Goal: Task Accomplishment & Management: Use online tool/utility

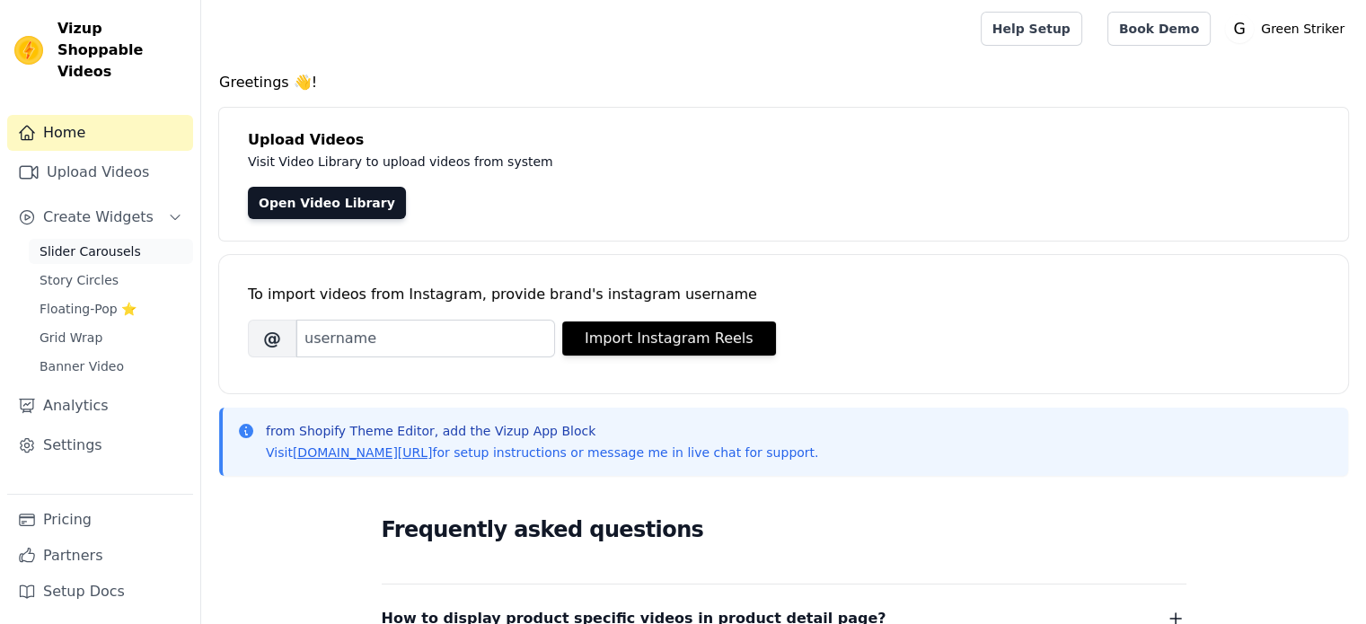
click at [71, 242] on span "Slider Carousels" at bounding box center [90, 251] width 101 height 18
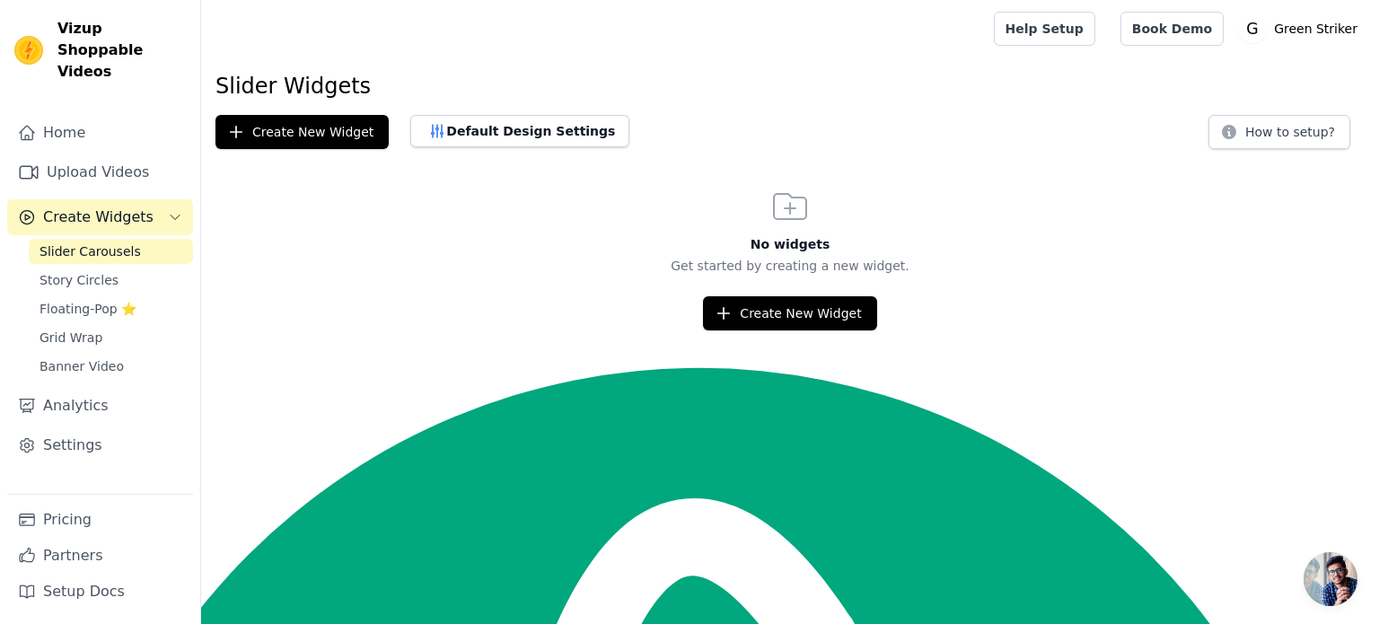
click at [142, 199] on button "Create Widgets" at bounding box center [100, 217] width 186 height 36
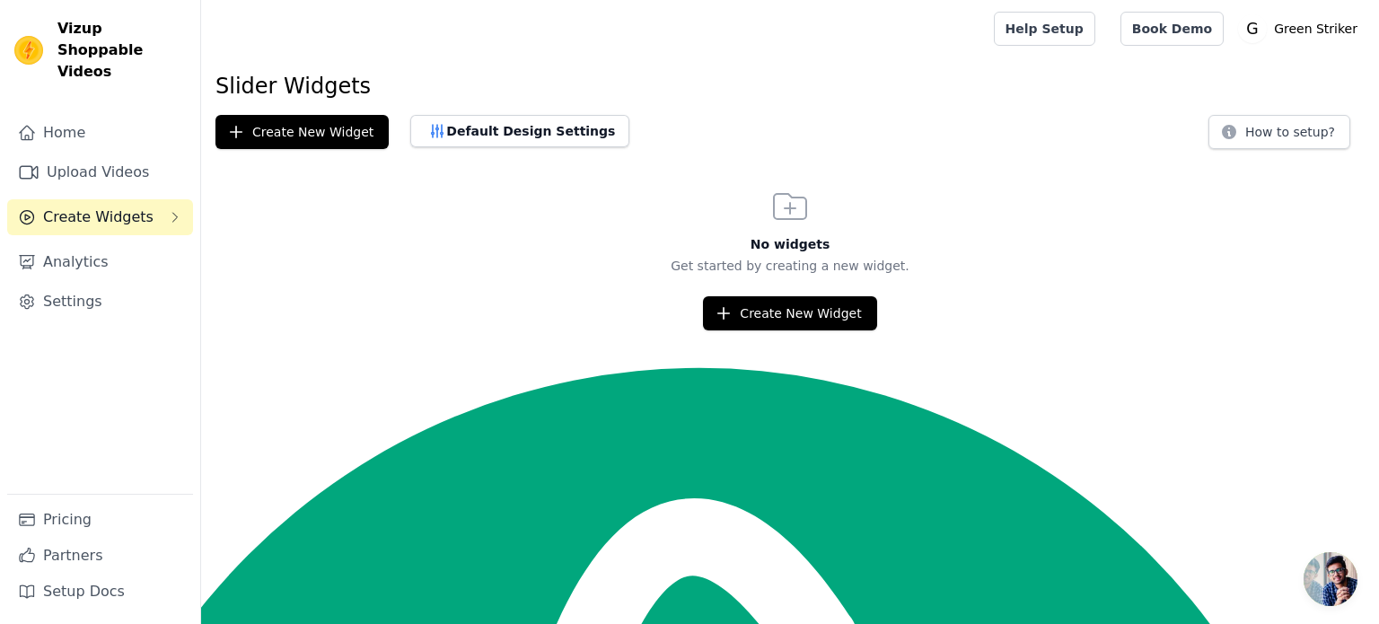
click at [142, 199] on button "Create Widgets" at bounding box center [100, 217] width 186 height 36
click at [323, 133] on button "Create New Widget" at bounding box center [301, 132] width 173 height 34
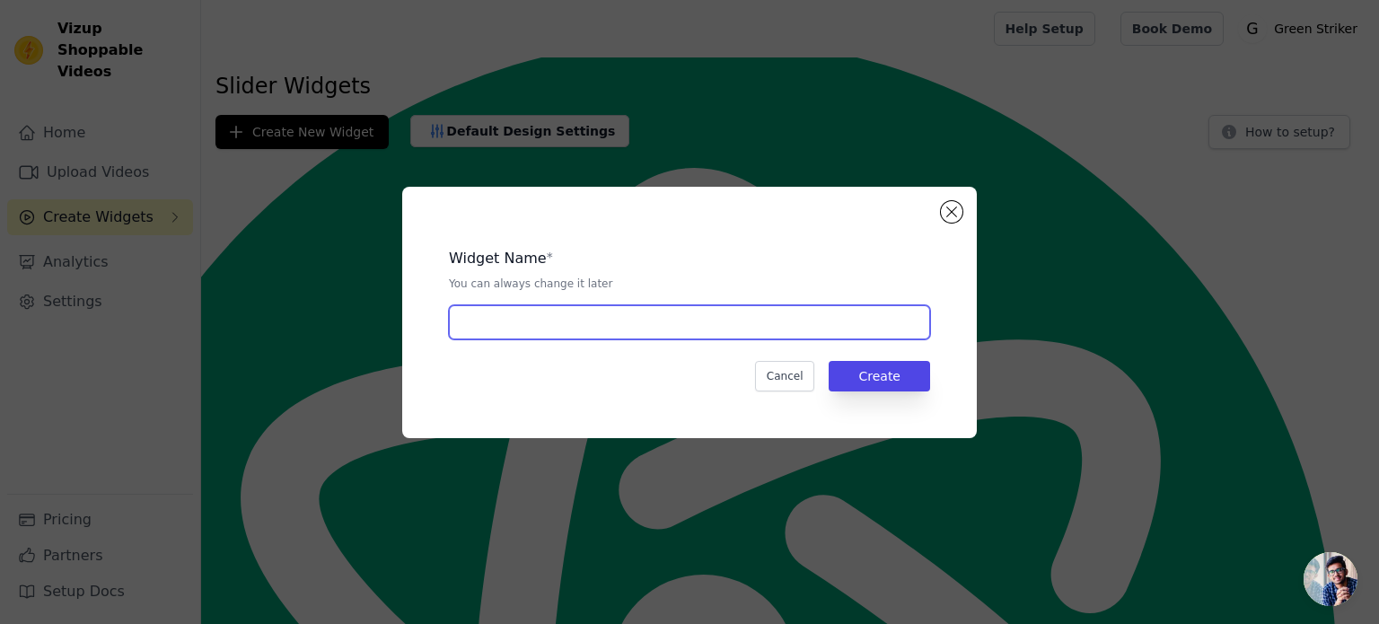
click at [560, 330] on input "text" at bounding box center [689, 322] width 481 height 34
type input "Green Striker"
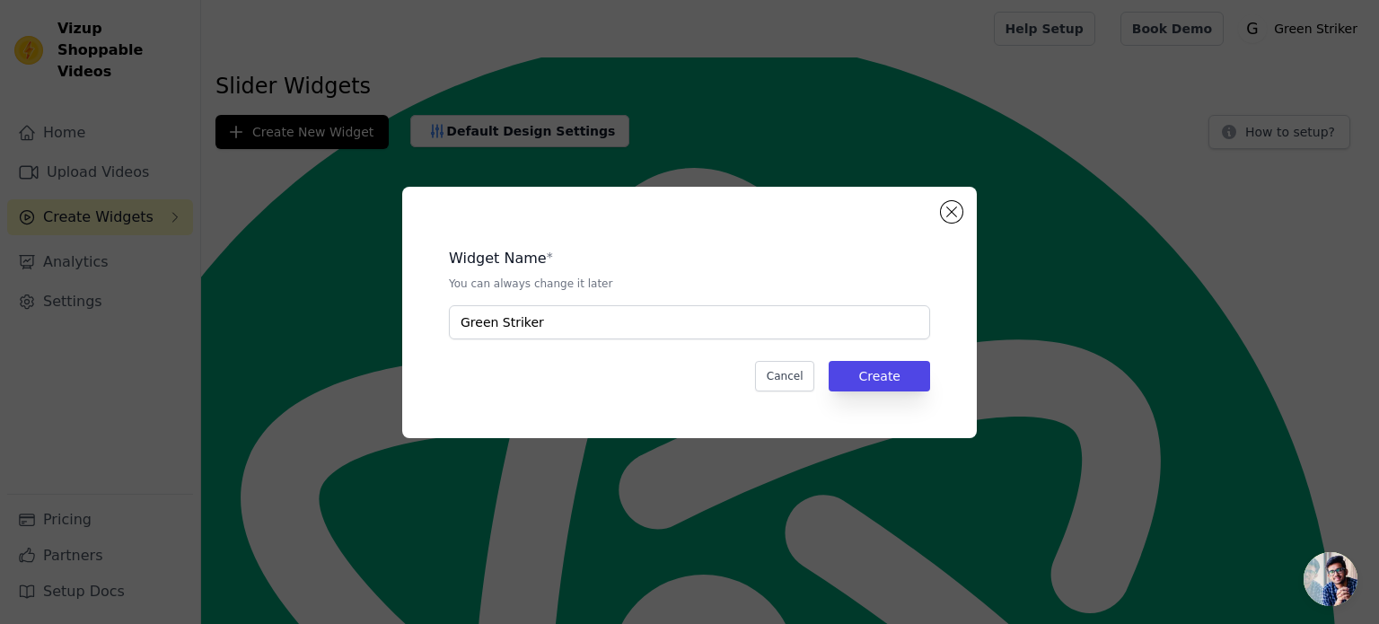
click at [883, 391] on div "Widget Name * You can always change it later Green Striker Cancel Create" at bounding box center [689, 312] width 517 height 194
click at [880, 373] on button "Create" at bounding box center [879, 376] width 101 height 31
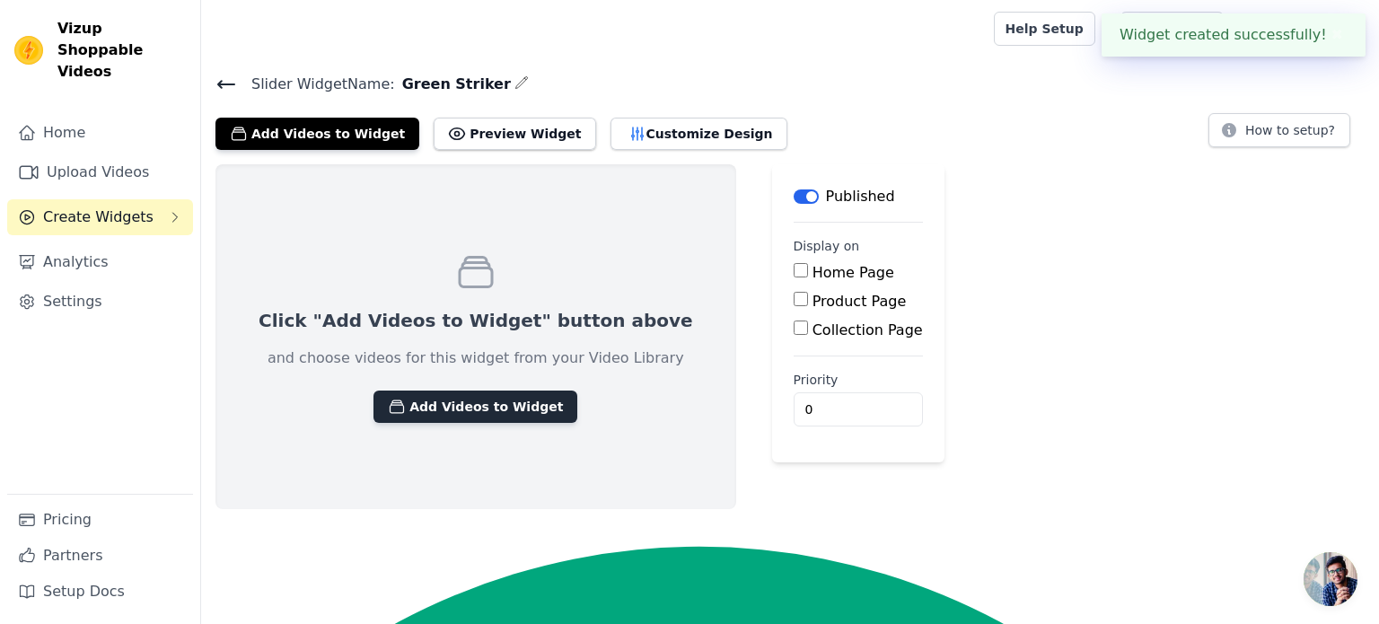
click at [463, 409] on button "Add Videos to Widget" at bounding box center [476, 407] width 204 height 32
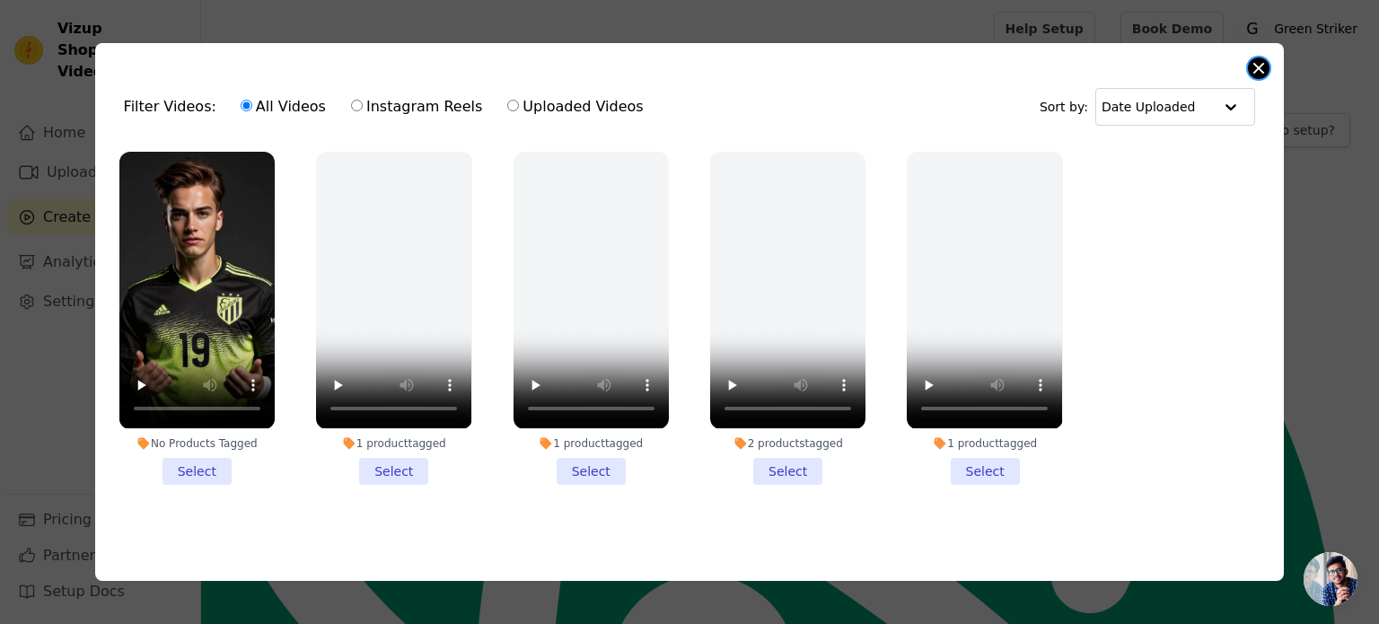
click at [1265, 61] on button "Close modal" at bounding box center [1259, 68] width 22 height 22
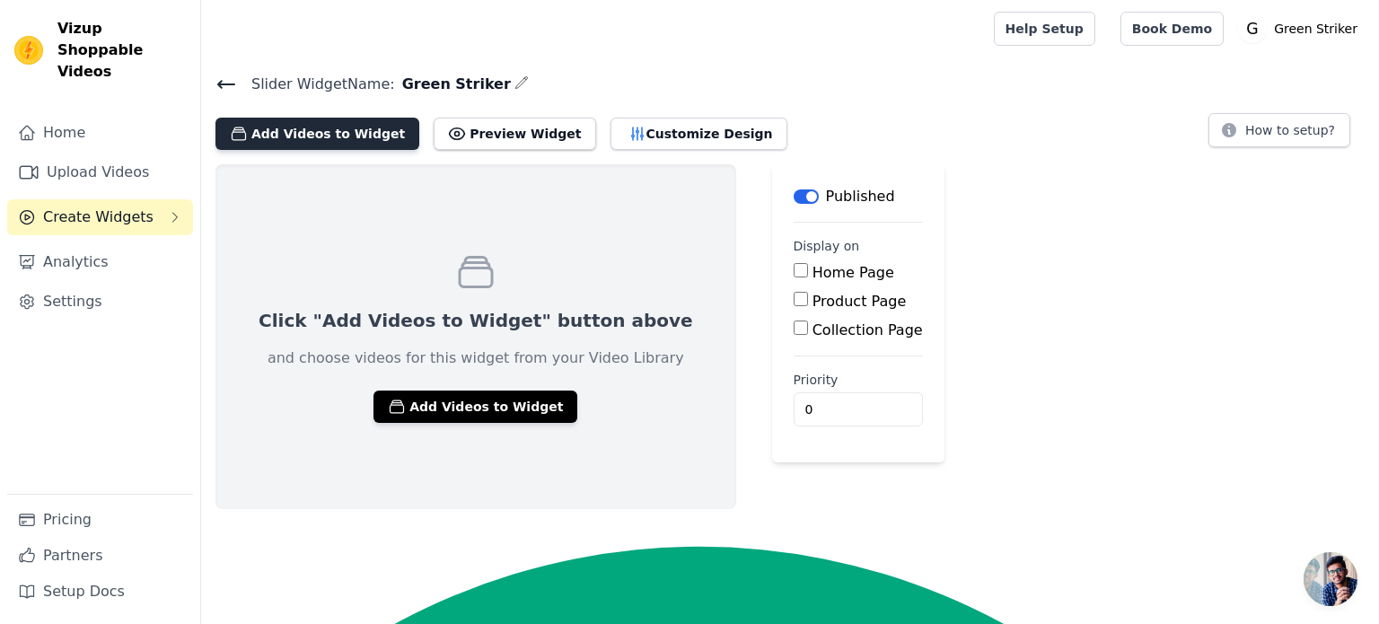
click at [316, 118] on button "Add Videos to Widget" at bounding box center [317, 134] width 204 height 32
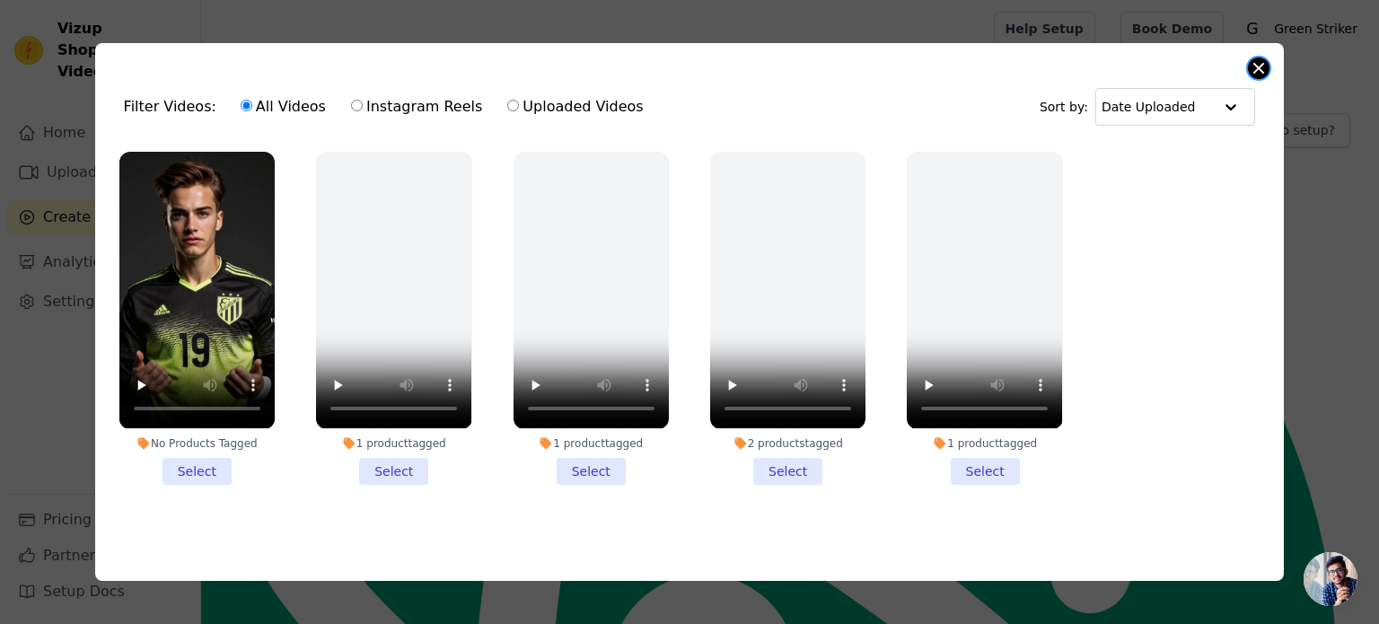
click at [1253, 58] on button "Close modal" at bounding box center [1259, 68] width 22 height 22
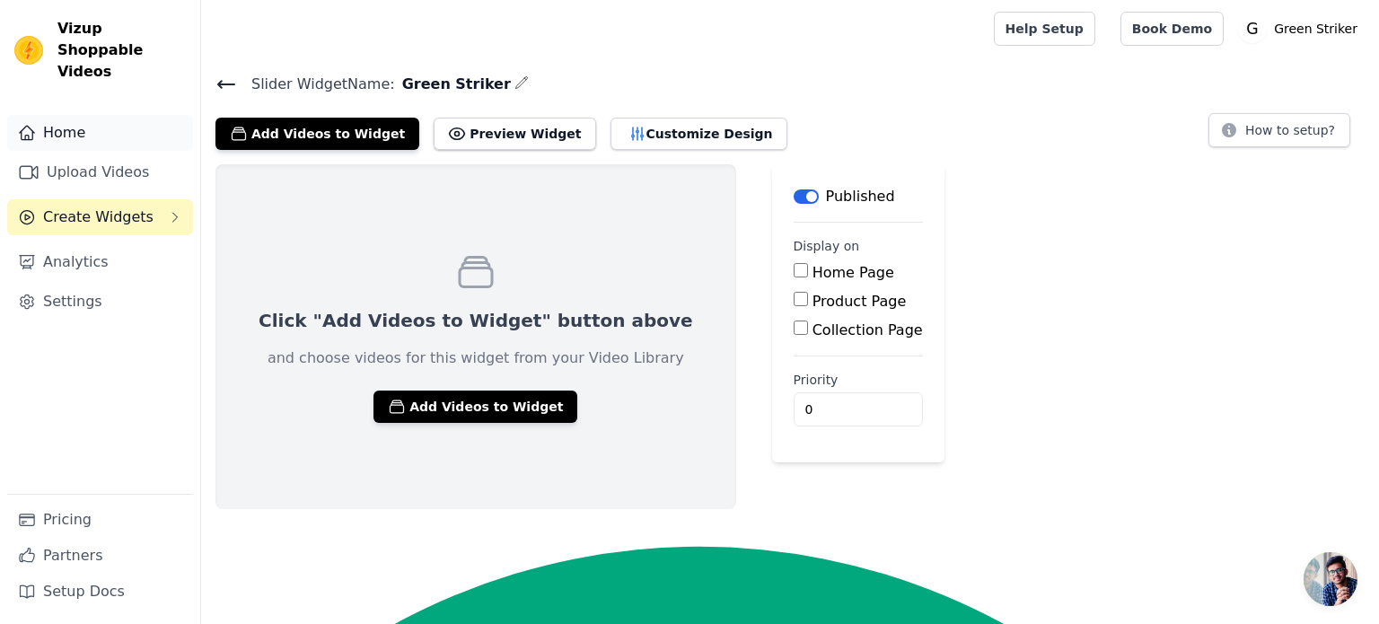
click at [77, 115] on link "Home" at bounding box center [100, 133] width 186 height 36
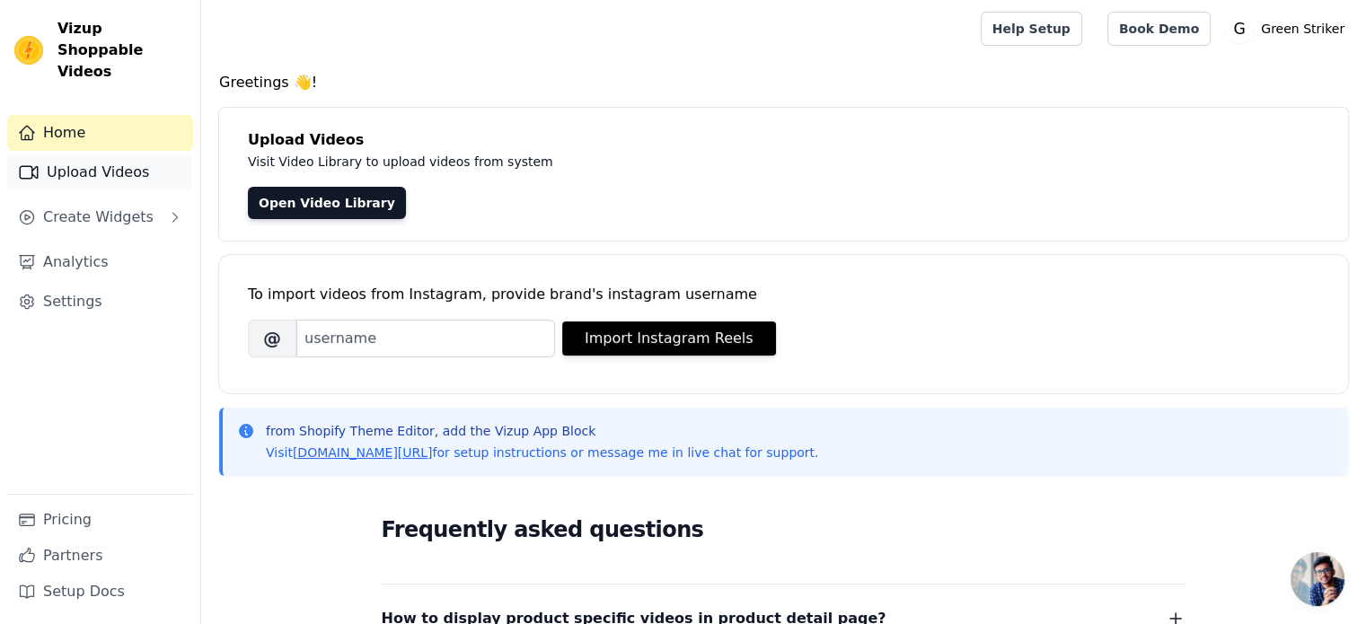
click at [79, 154] on link "Upload Videos" at bounding box center [100, 172] width 186 height 36
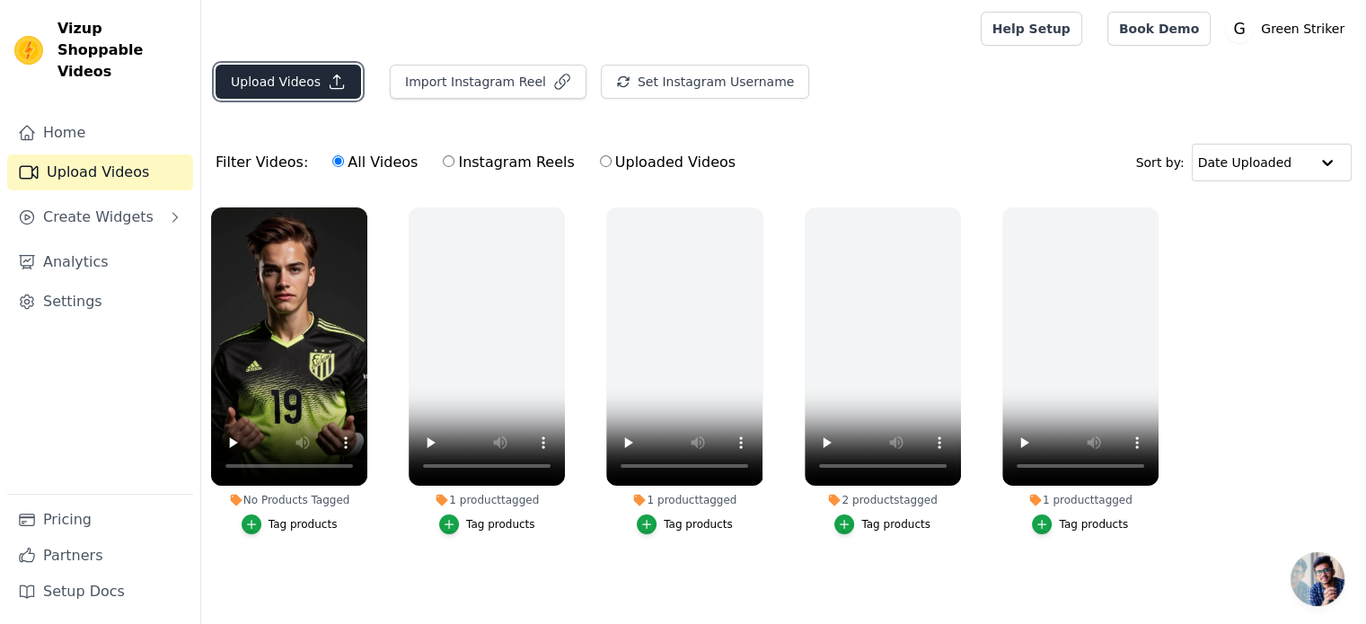
click at [306, 86] on button "Upload Videos" at bounding box center [287, 82] width 145 height 34
click at [306, 88] on button "Upload Videos" at bounding box center [287, 82] width 145 height 34
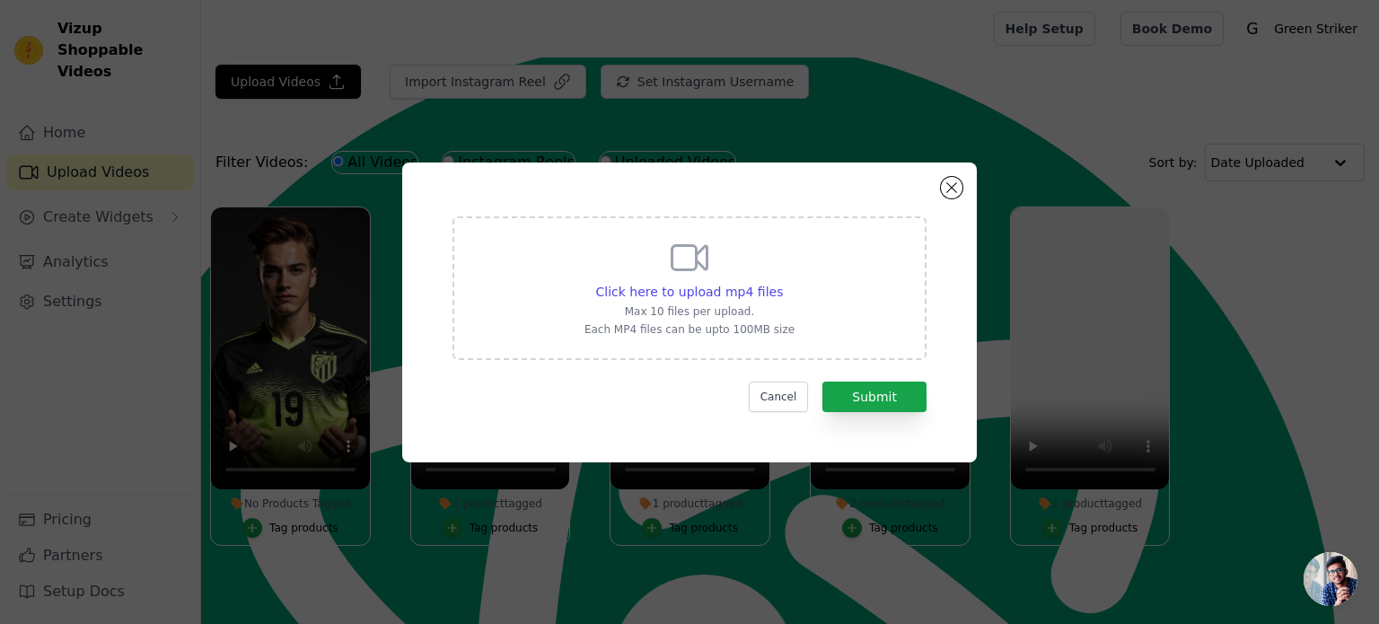
click at [700, 279] on div "Click here to upload mp4 files Max 10 files per upload. Each MP4 files can be u…" at bounding box center [690, 286] width 210 height 101
click at [782, 282] on input "Click here to upload mp4 files Max 10 files per upload. Each MP4 files can be u…" at bounding box center [782, 282] width 1 height 1
click at [946, 183] on button "Close modal" at bounding box center [952, 188] width 22 height 22
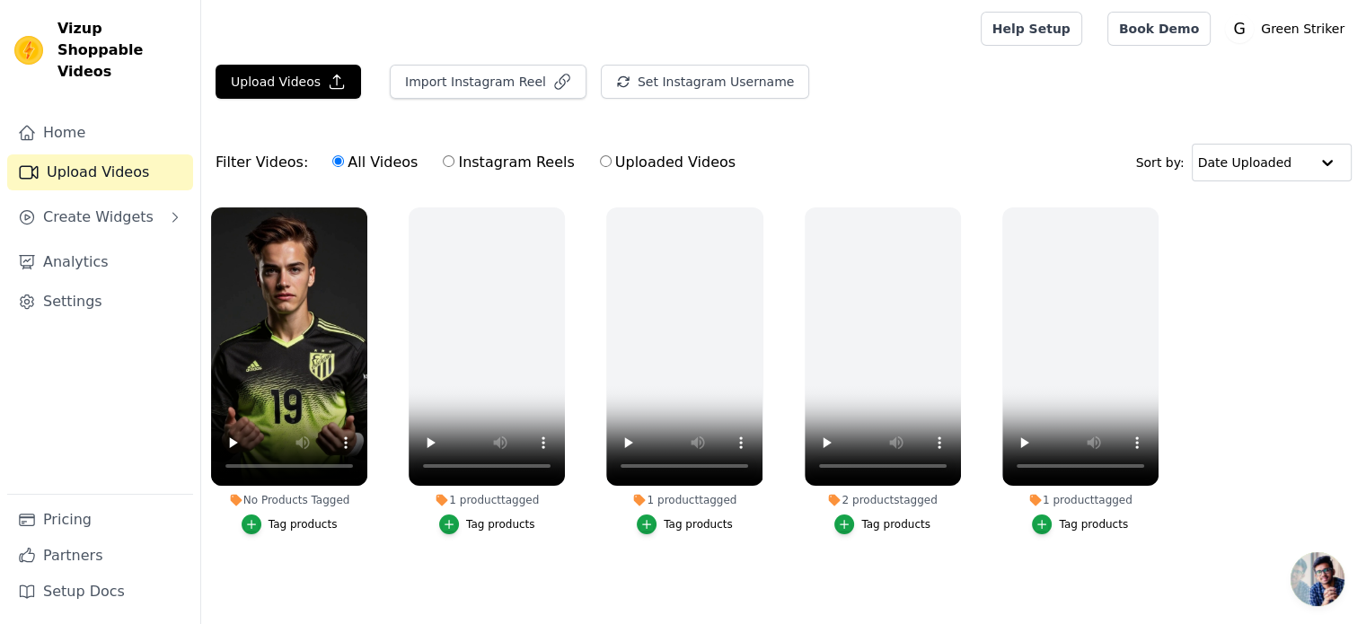
click at [305, 524] on div "Tag products" at bounding box center [302, 524] width 69 height 14
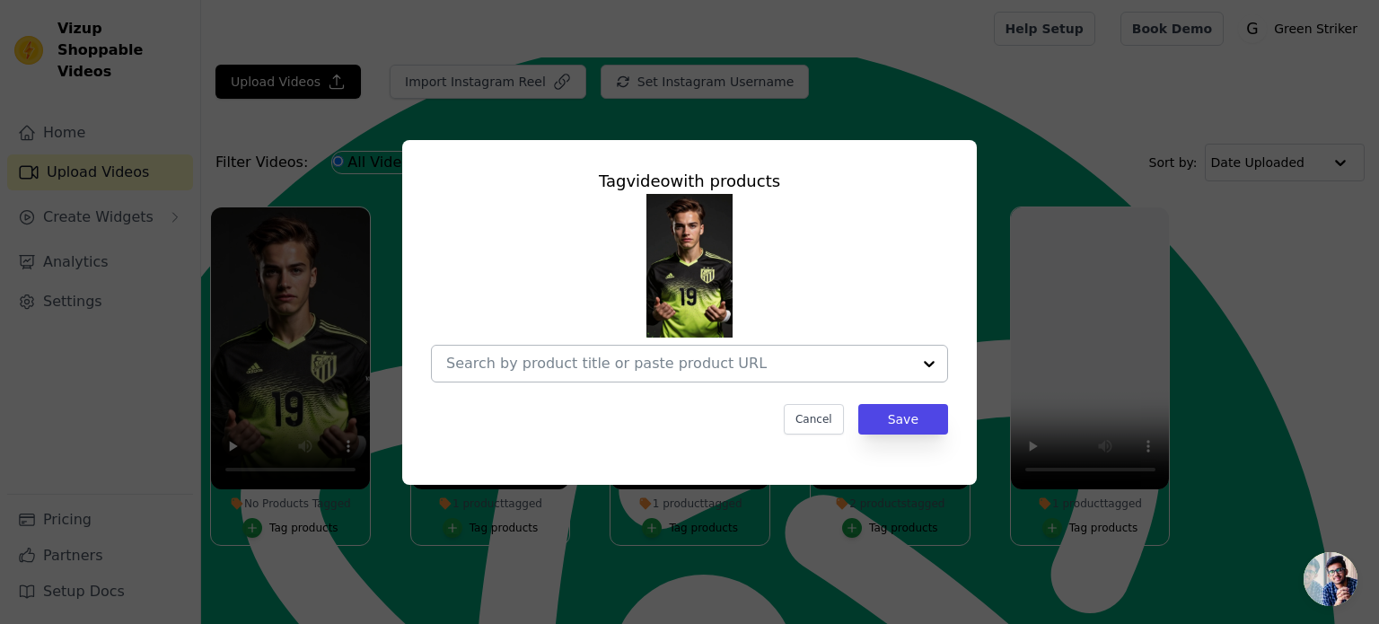
click at [736, 366] on input "No Products Tagged Tag video with products Cancel Save Tag products" at bounding box center [678, 363] width 465 height 17
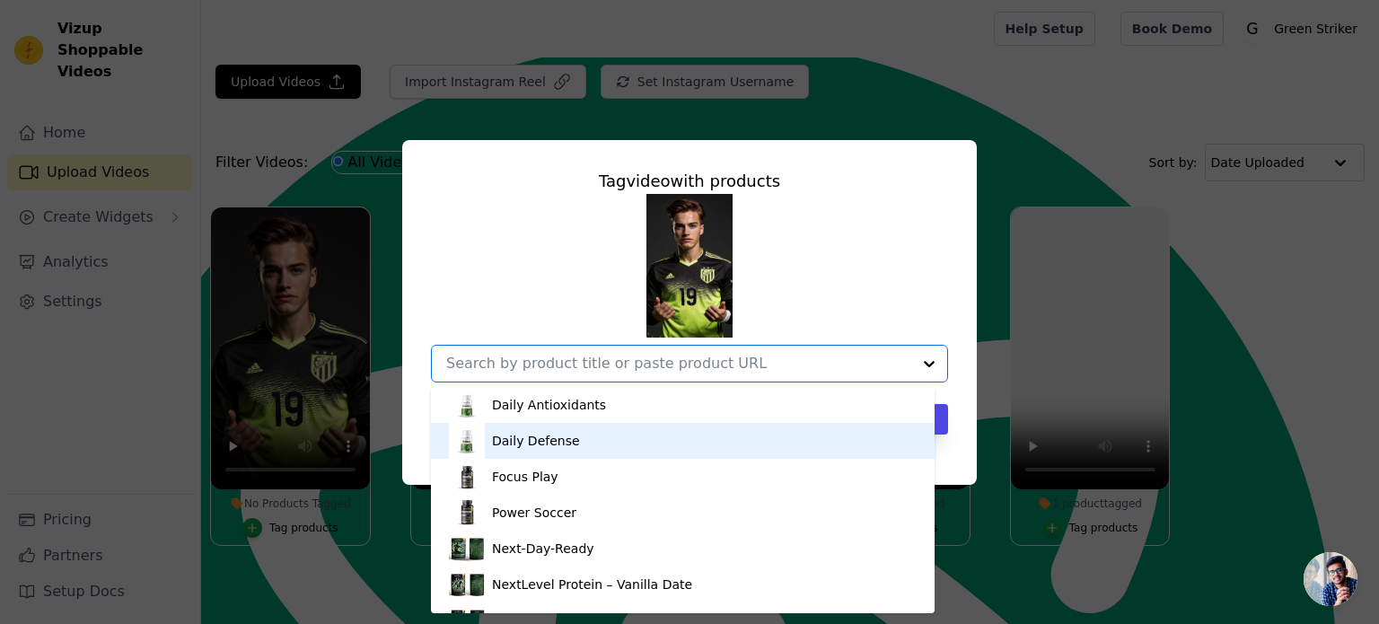
click at [617, 444] on div "Daily Defense" at bounding box center [683, 441] width 468 height 36
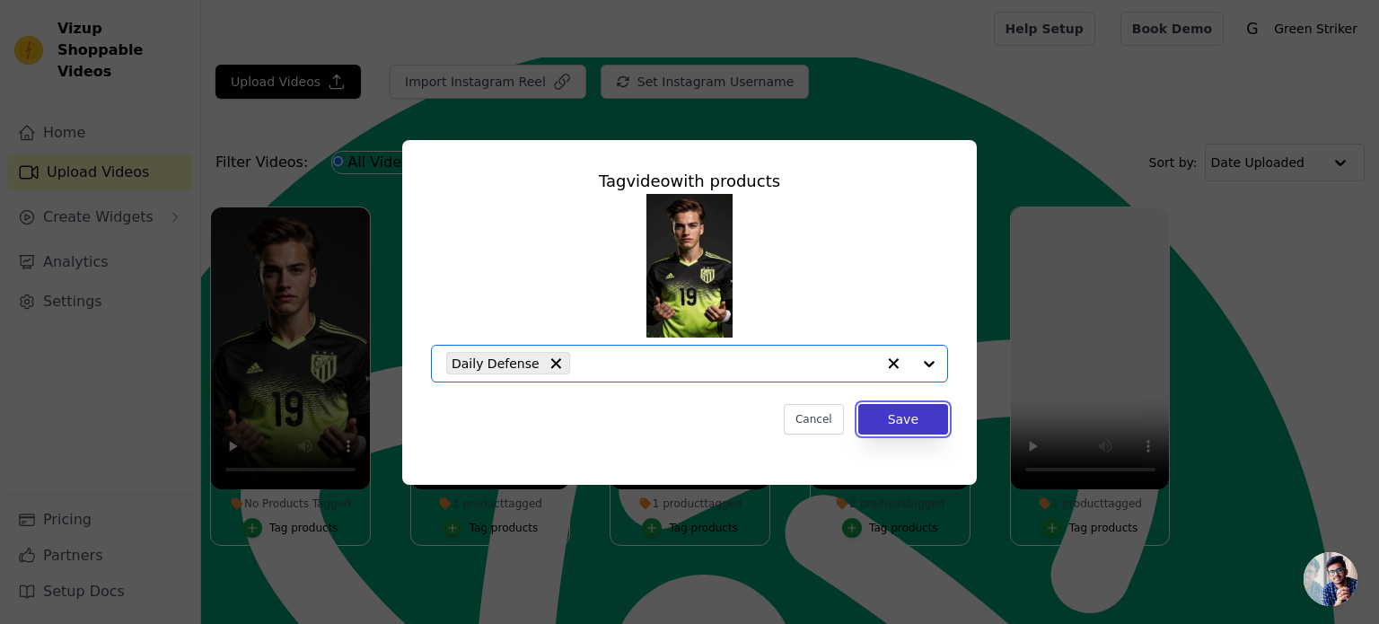
click at [907, 419] on button "Save" at bounding box center [903, 419] width 90 height 31
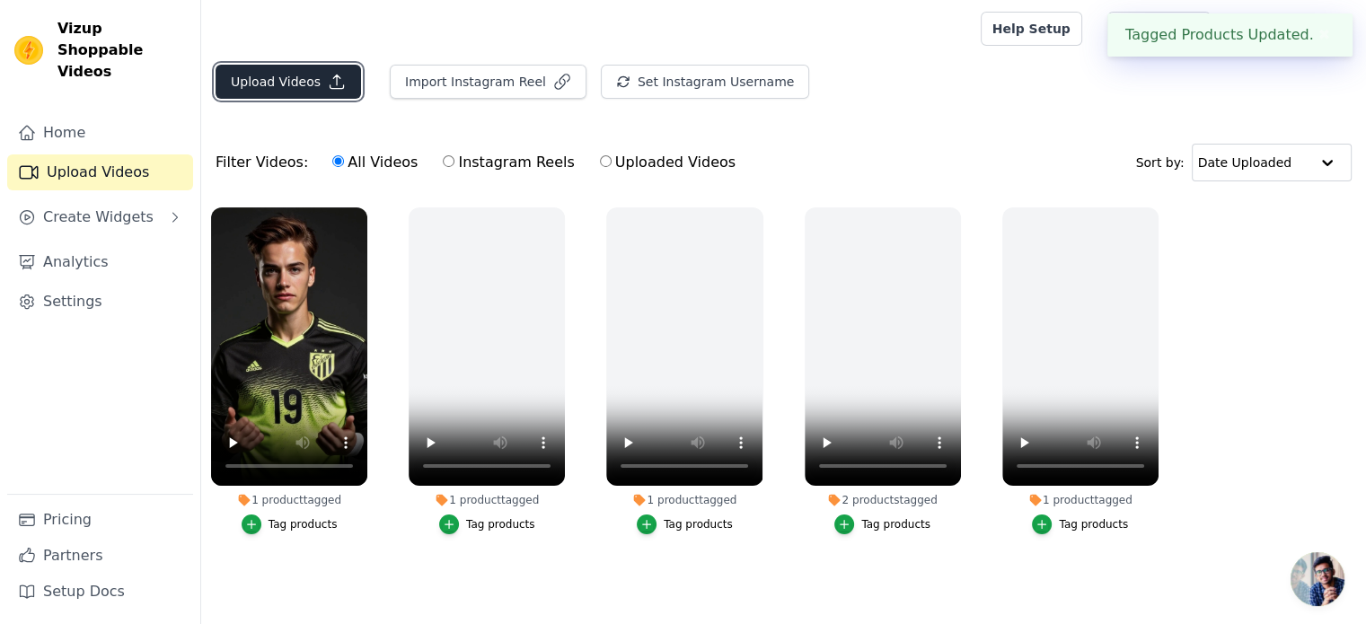
click at [316, 83] on button "Upload Videos" at bounding box center [287, 82] width 145 height 34
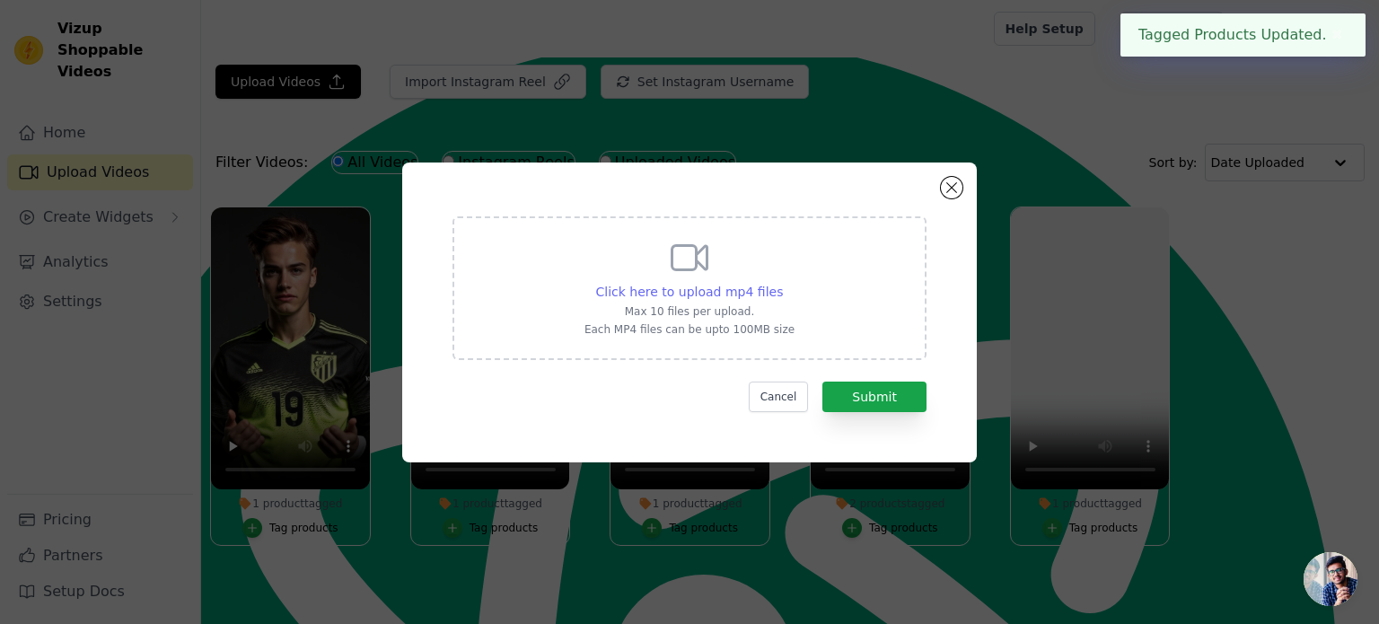
click at [667, 290] on span "Click here to upload mp4 files" at bounding box center [690, 292] width 188 height 14
click at [782, 283] on input "Click here to upload mp4 files Max 10 files per upload. Each MP4 files can be u…" at bounding box center [782, 282] width 1 height 1
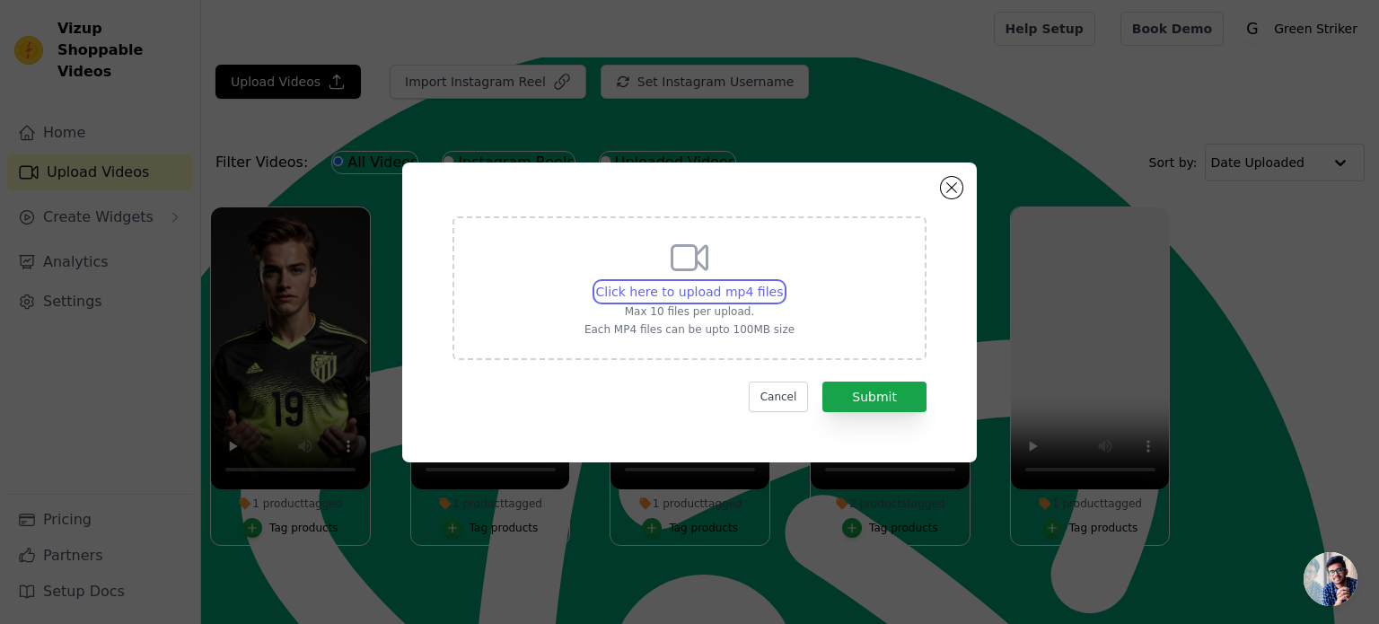
type input "C:\fakepath\PowerSoccer.mp4"
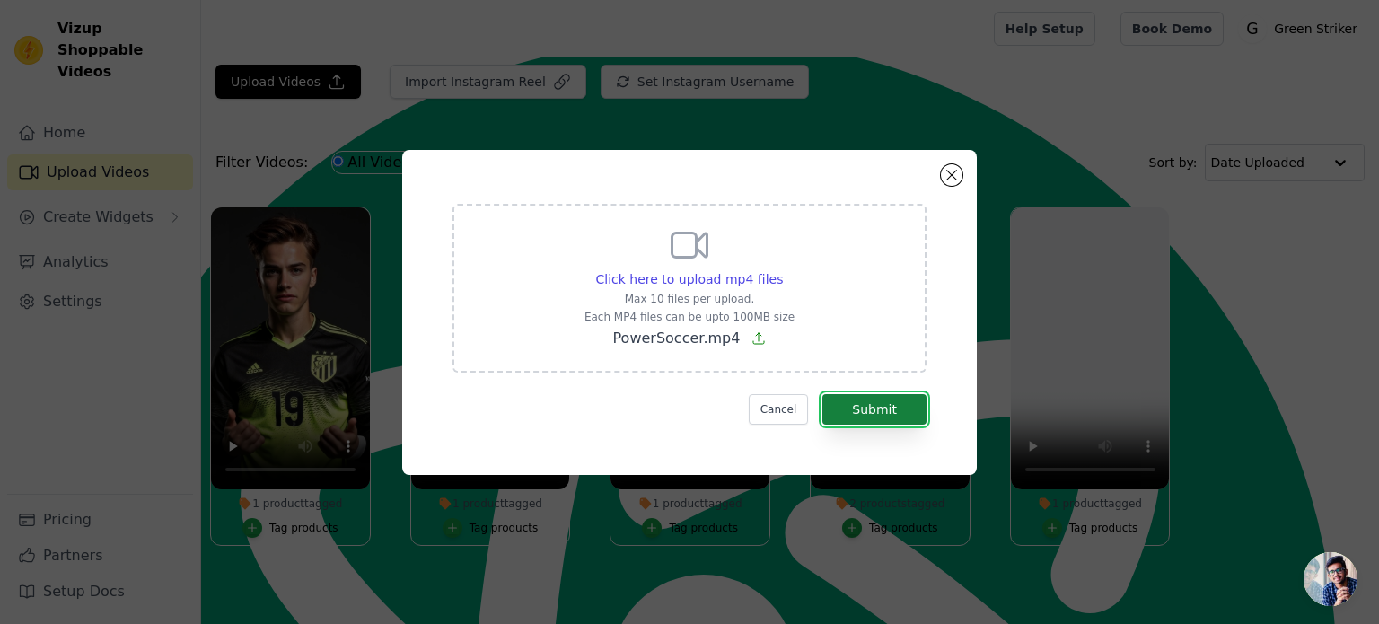
click at [883, 398] on button "Submit" at bounding box center [874, 409] width 104 height 31
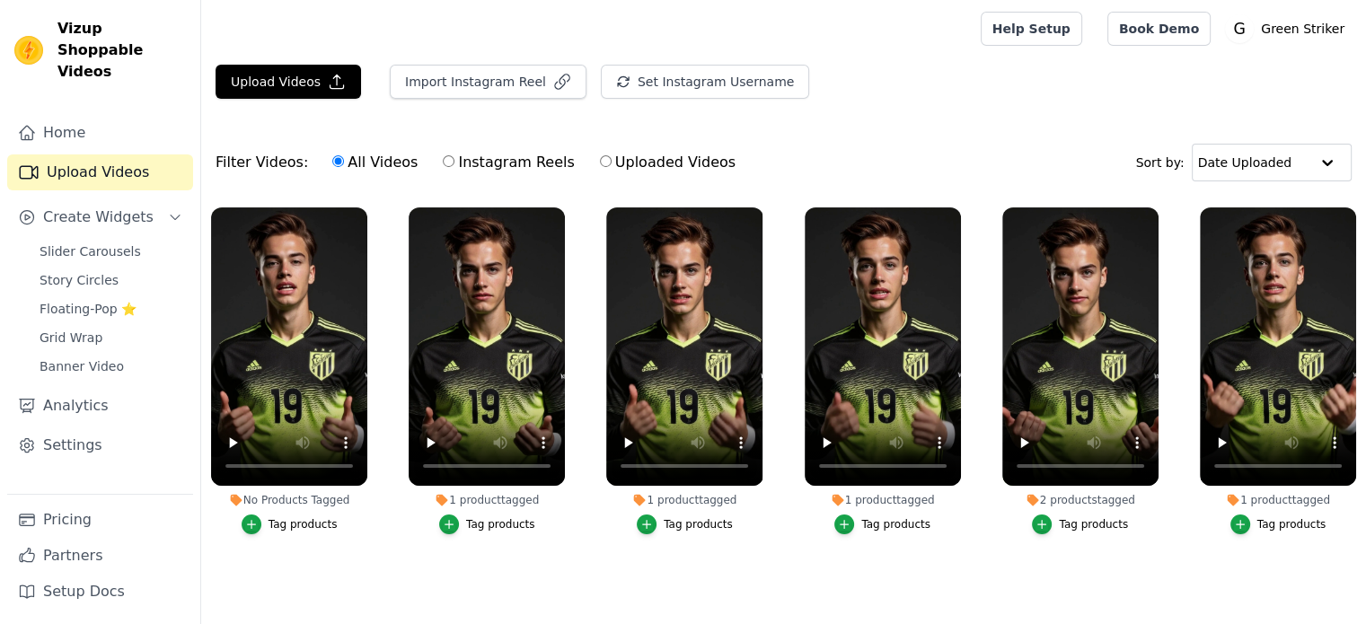
click at [295, 517] on div "Tag products" at bounding box center [302, 524] width 69 height 14
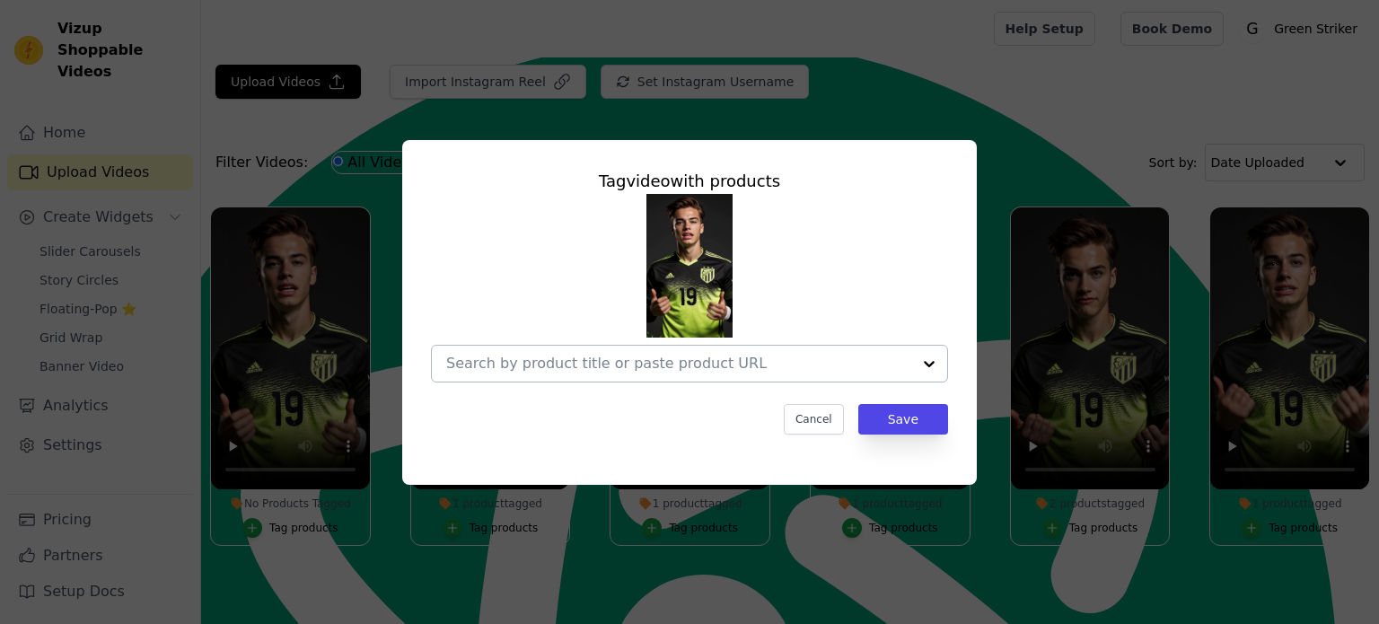
click at [729, 372] on input "No Products Tagged Tag video with products Cancel Save Tag products" at bounding box center [678, 363] width 465 height 17
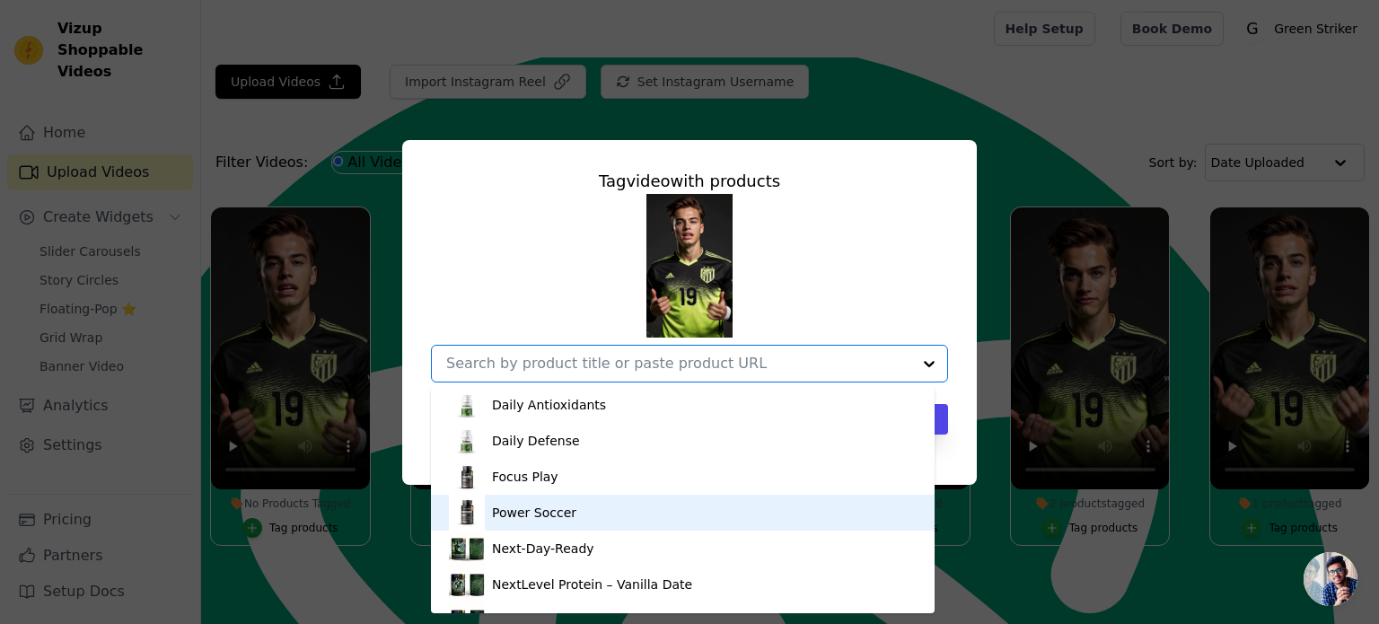
click at [600, 510] on div "Power Soccer" at bounding box center [683, 513] width 468 height 36
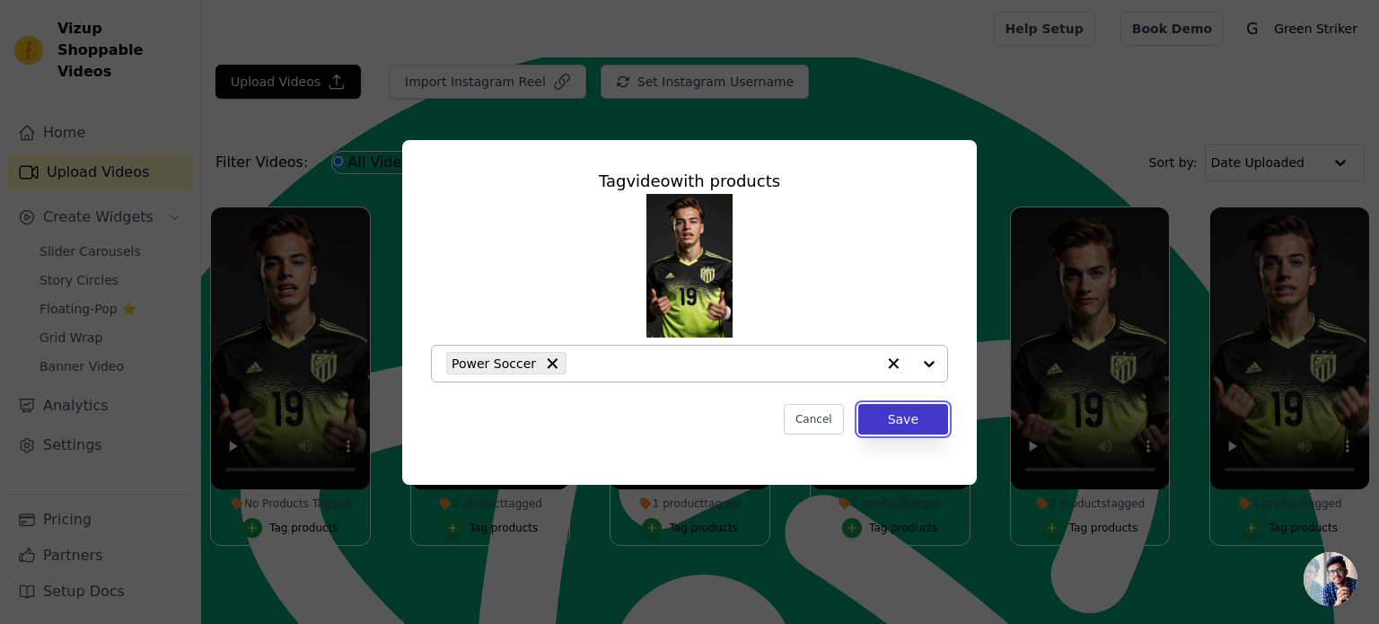
click at [927, 421] on button "Save" at bounding box center [903, 419] width 90 height 31
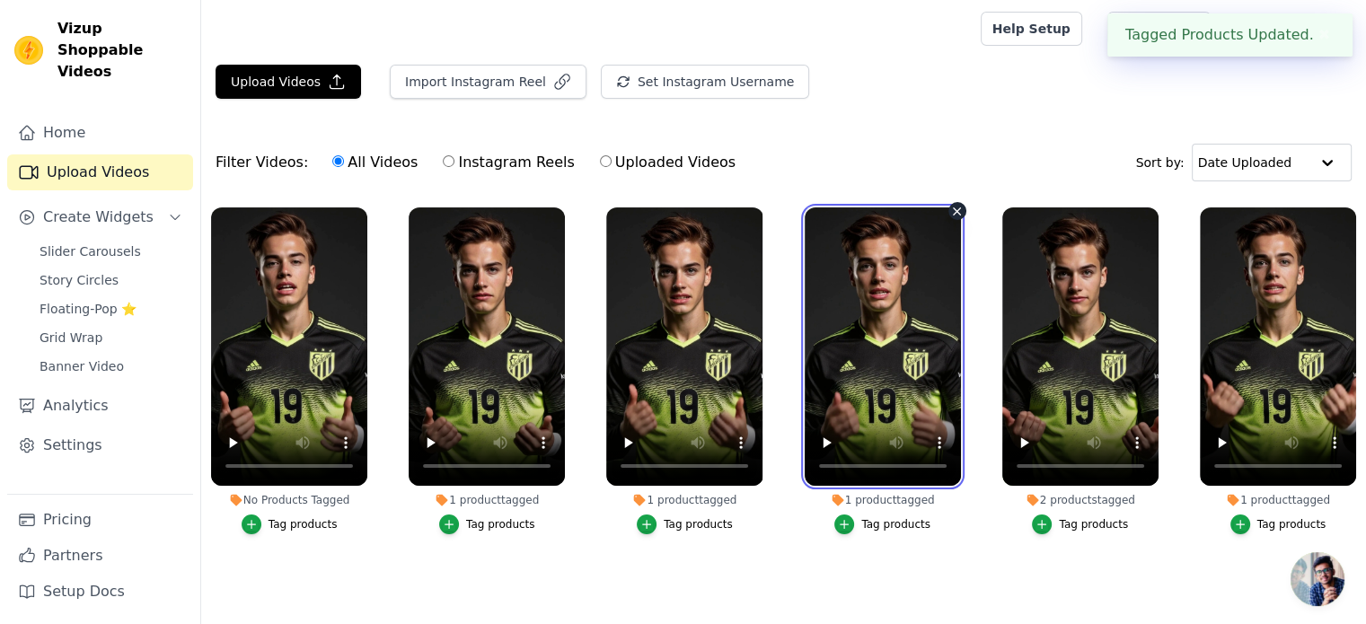
click at [910, 416] on video at bounding box center [882, 346] width 156 height 278
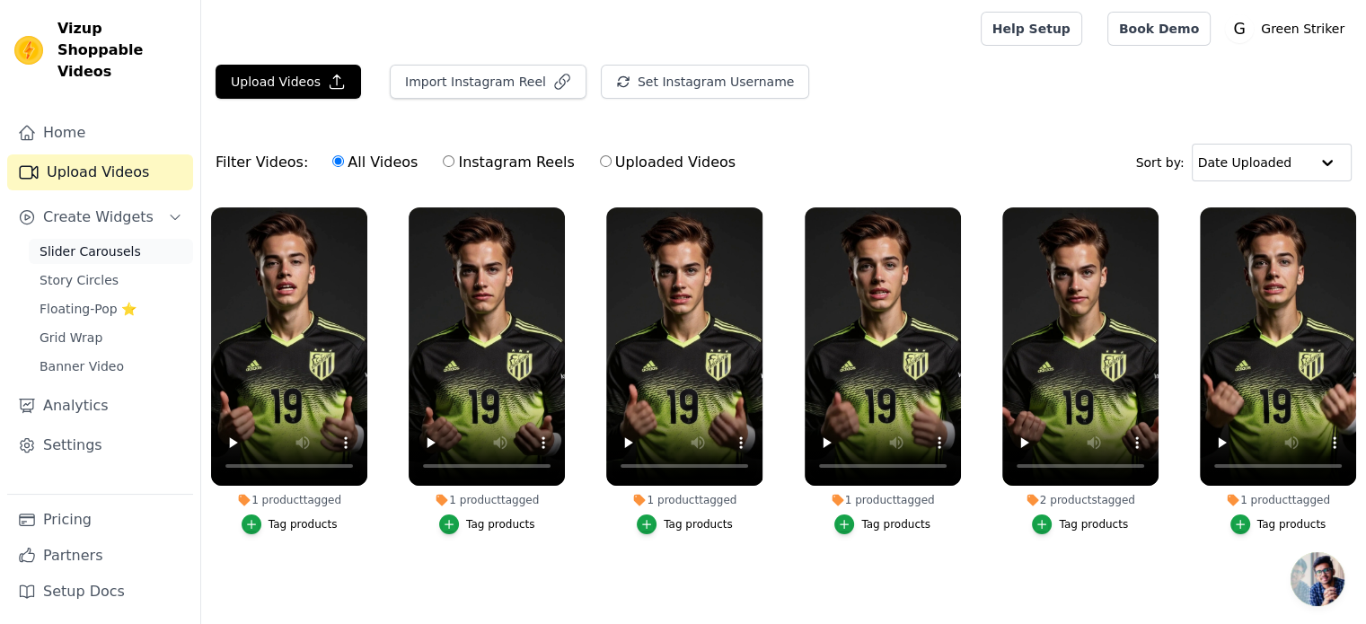
click at [109, 241] on link "Slider Carousels" at bounding box center [111, 251] width 164 height 25
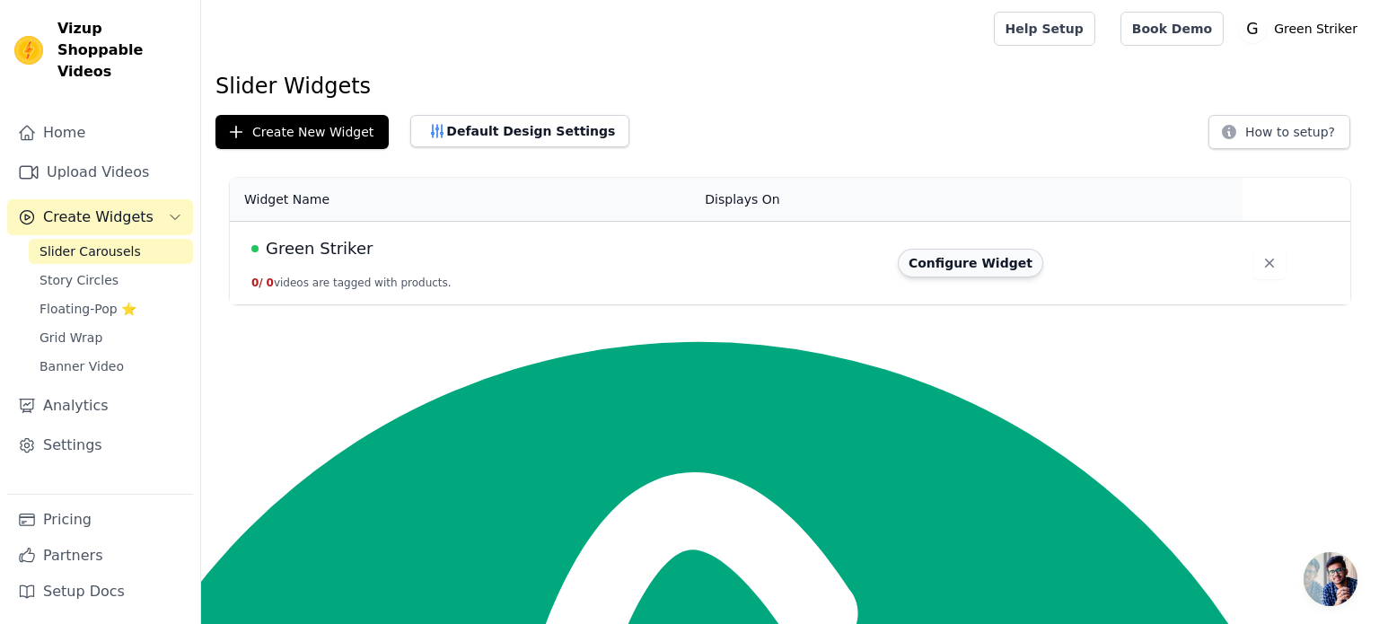
click at [915, 261] on button "Configure Widget" at bounding box center [970, 263] width 145 height 29
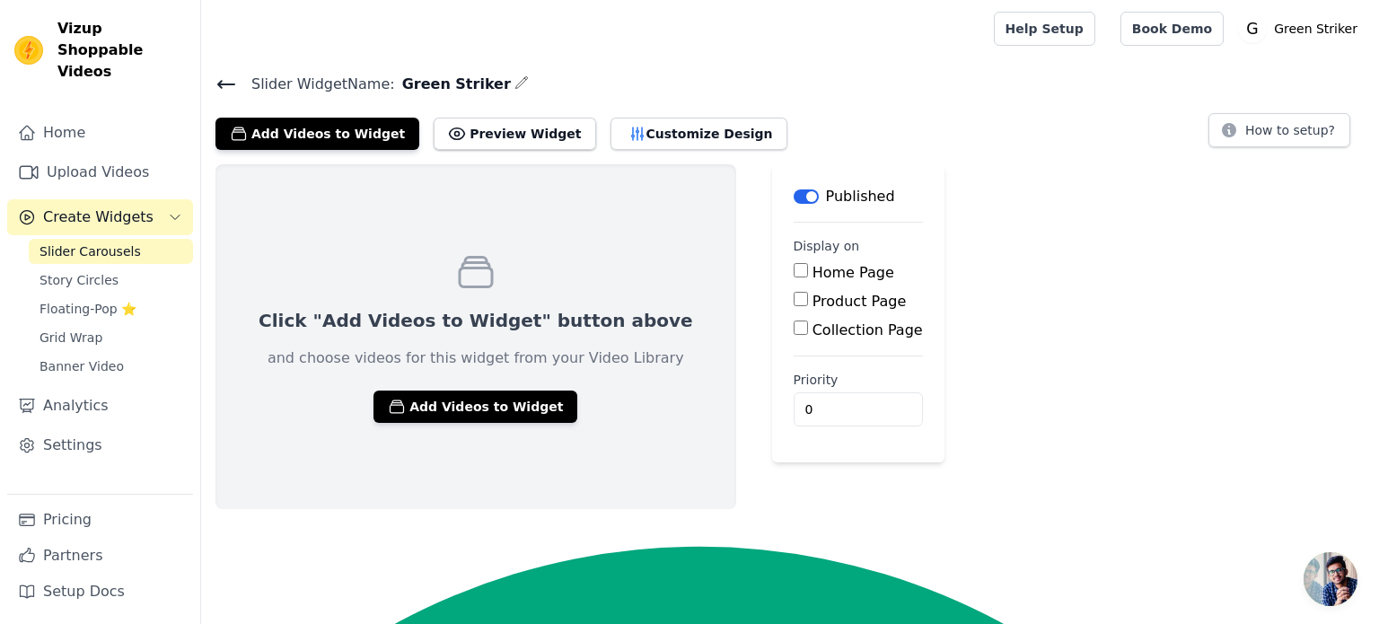
click at [794, 277] on div "Home Page" at bounding box center [858, 273] width 129 height 22
click at [794, 270] on input "Home Page" at bounding box center [801, 270] width 14 height 14
checkbox input "true"
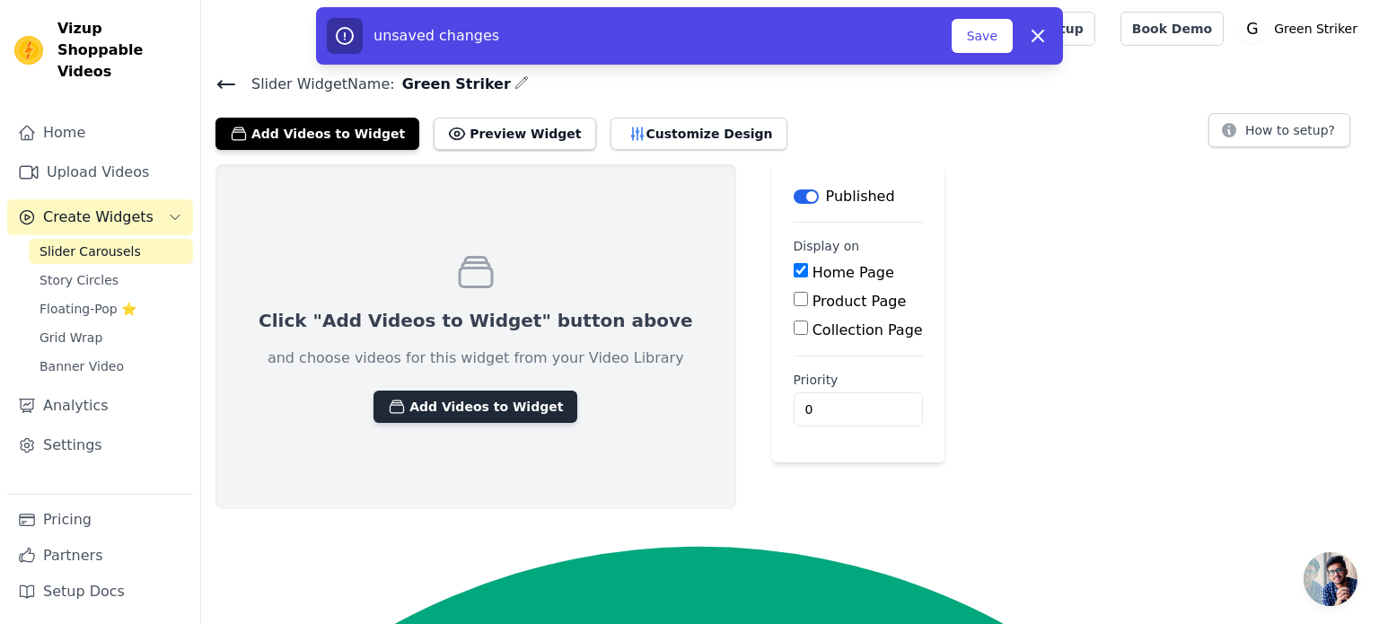
click at [479, 401] on button "Add Videos to Widget" at bounding box center [476, 407] width 204 height 32
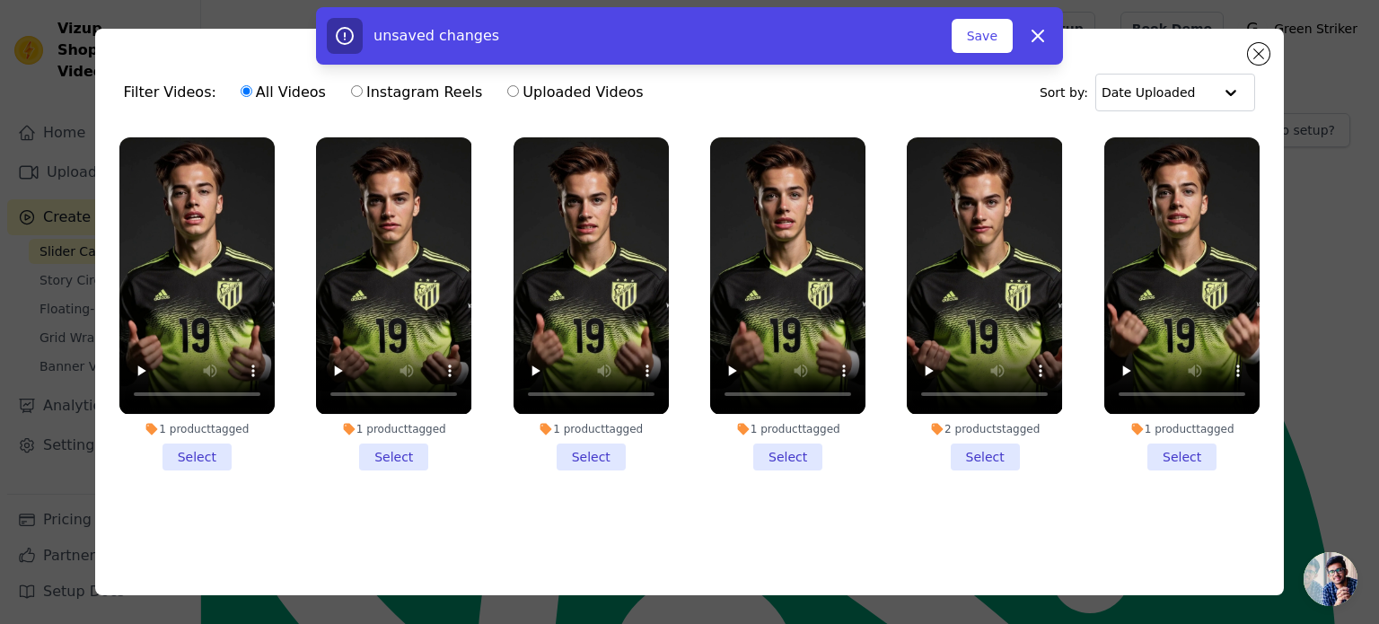
click at [172, 453] on li "1 product tagged Select" at bounding box center [196, 303] width 155 height 332
click at [0, 0] on input "1 product tagged Select" at bounding box center [0, 0] width 0 height 0
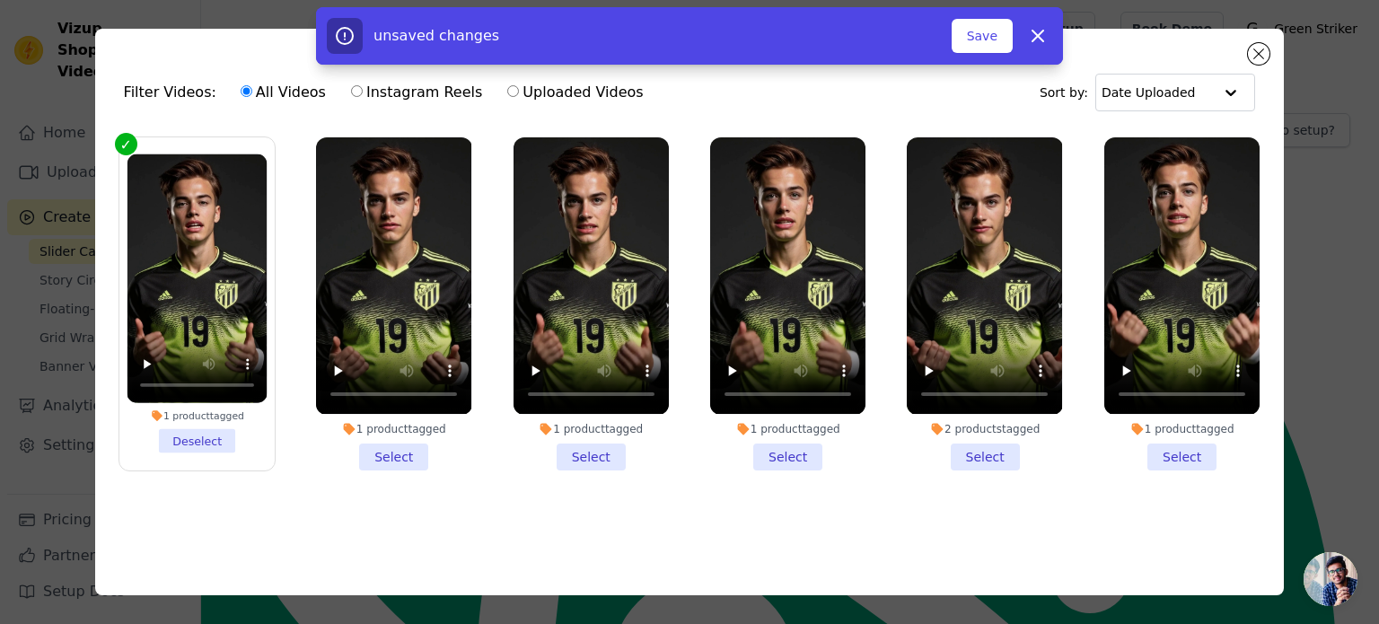
click at [187, 438] on li "1 product tagged Deselect" at bounding box center [197, 303] width 140 height 299
click at [0, 0] on input "1 product tagged Deselect" at bounding box center [0, 0] width 0 height 0
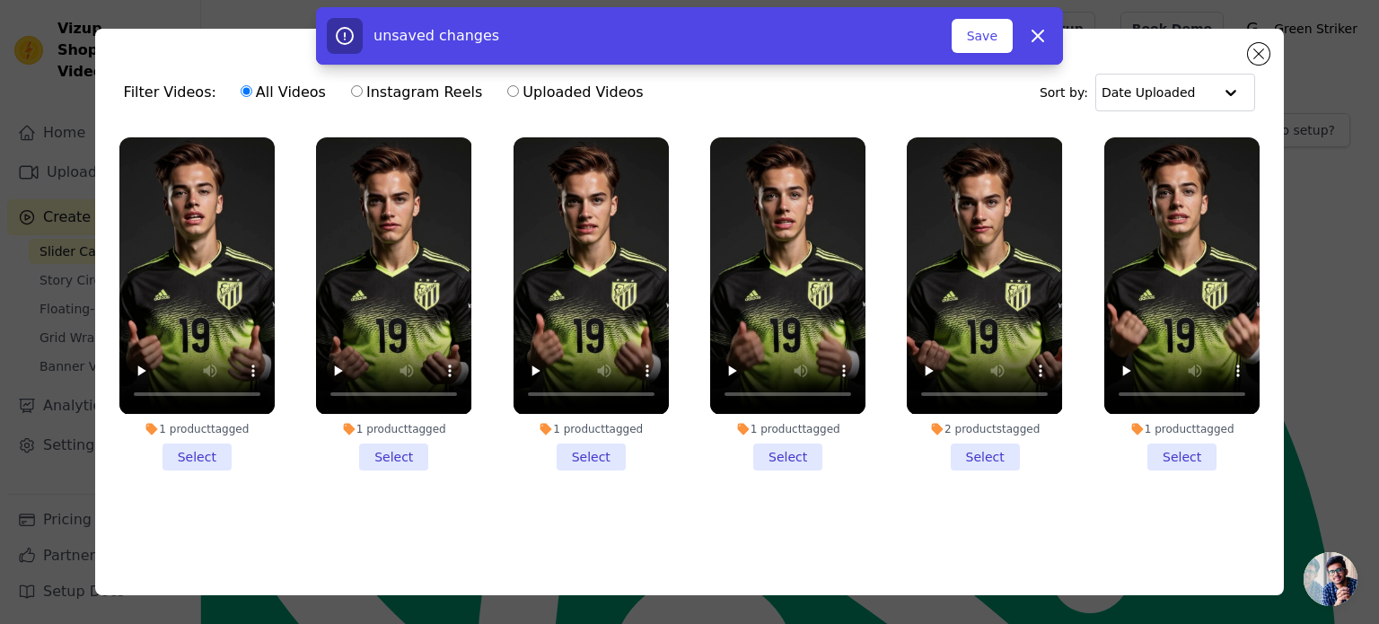
click at [218, 454] on li "1 product tagged Select" at bounding box center [196, 303] width 155 height 332
click at [0, 0] on input "1 product tagged Select" at bounding box center [0, 0] width 0 height 0
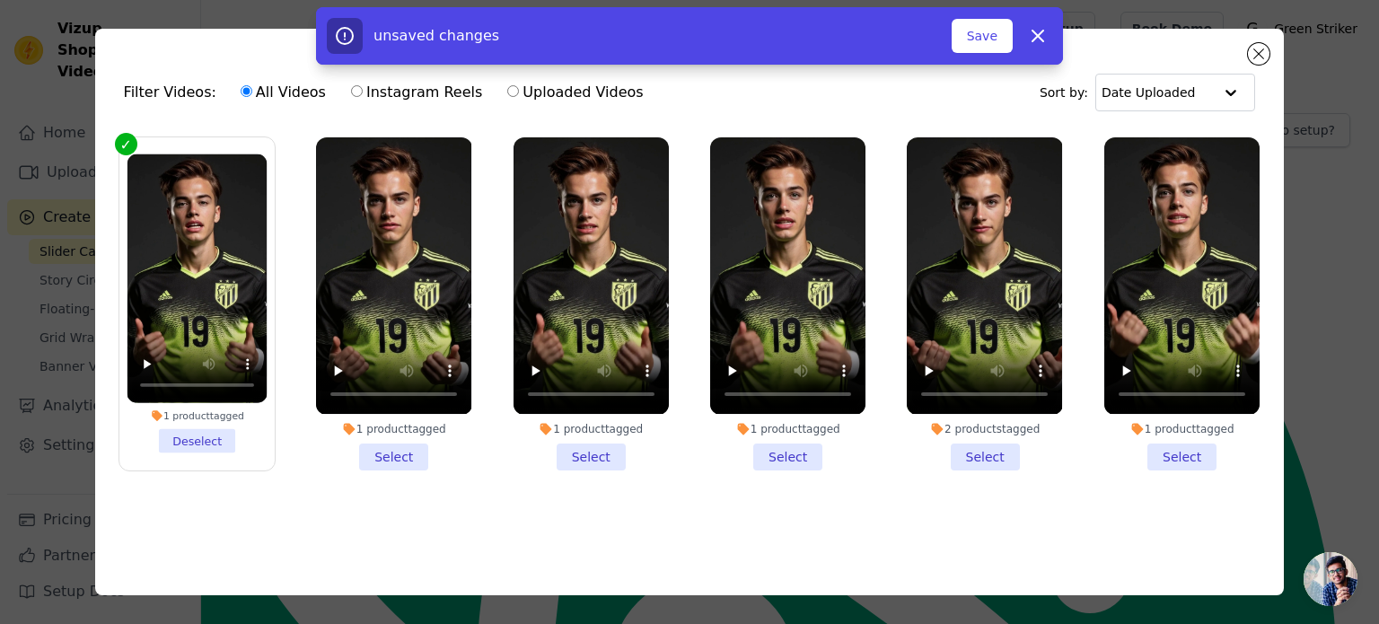
click at [384, 444] on li "1 product tagged Select" at bounding box center [393, 303] width 155 height 332
click at [0, 0] on input "1 product tagged Select" at bounding box center [0, 0] width 0 height 0
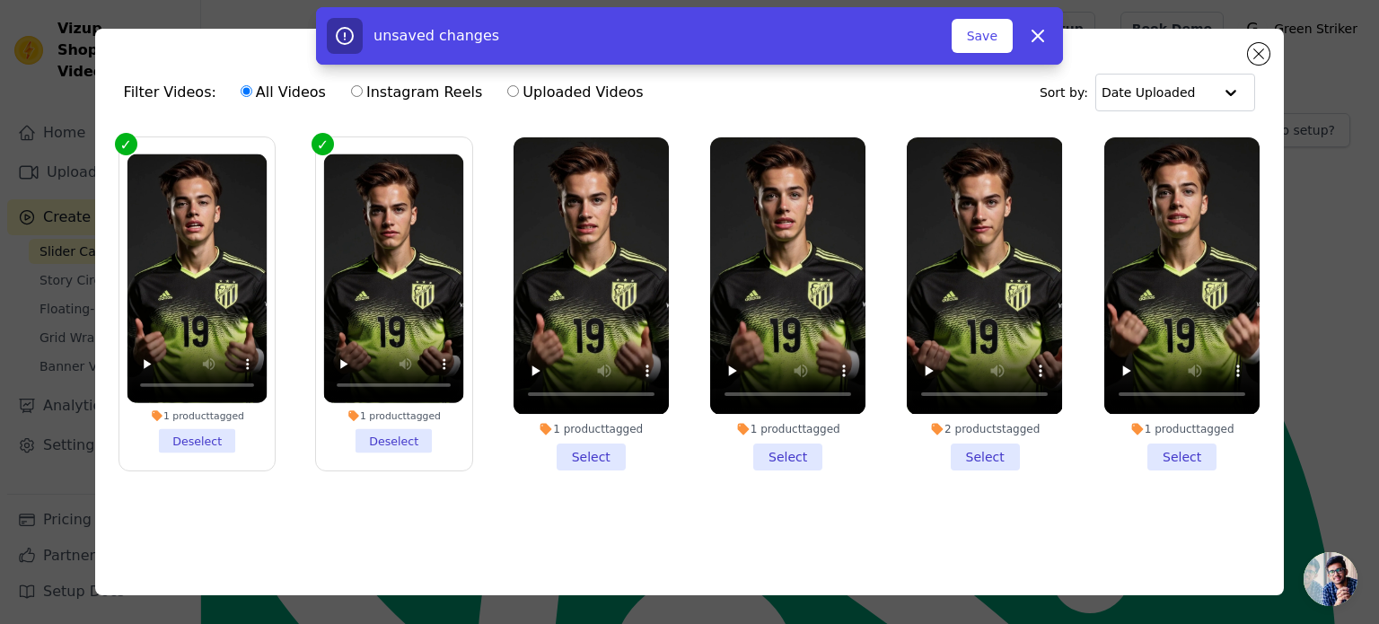
click at [606, 447] on li "1 product tagged Select" at bounding box center [591, 303] width 155 height 332
click at [0, 0] on input "1 product tagged Select" at bounding box center [0, 0] width 0 height 0
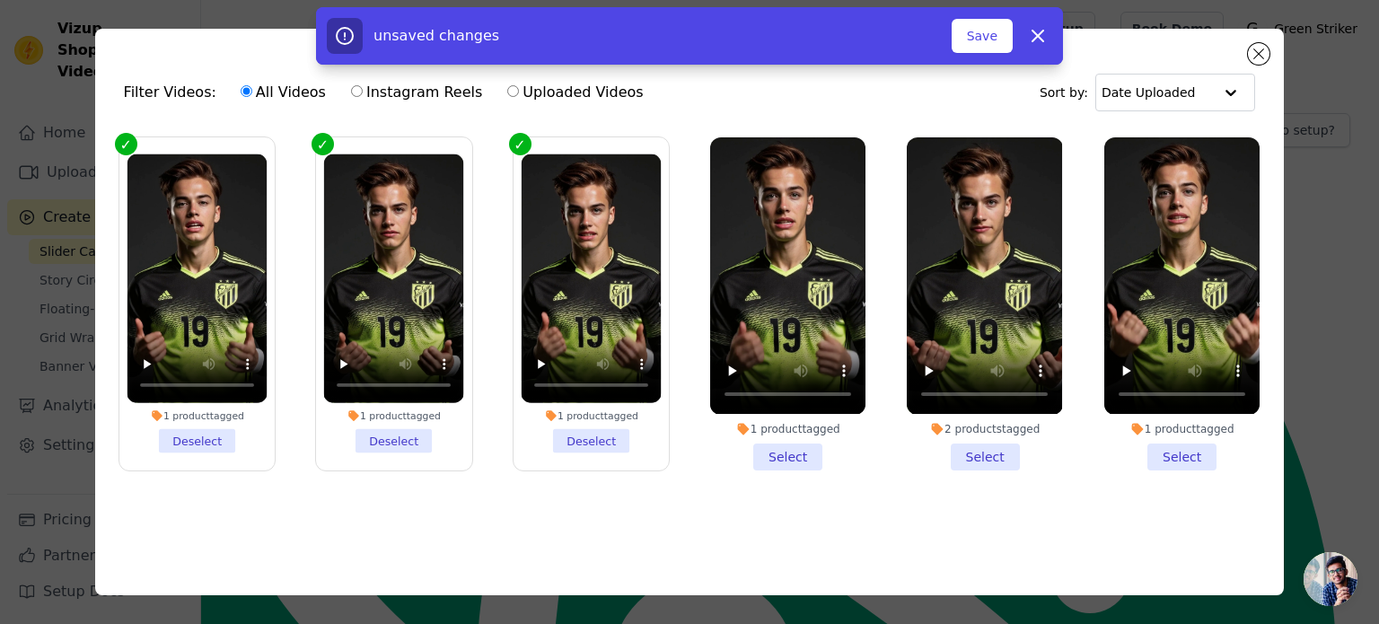
click at [770, 452] on li "1 product tagged Select" at bounding box center [787, 303] width 155 height 332
click at [0, 0] on input "1 product tagged Select" at bounding box center [0, 0] width 0 height 0
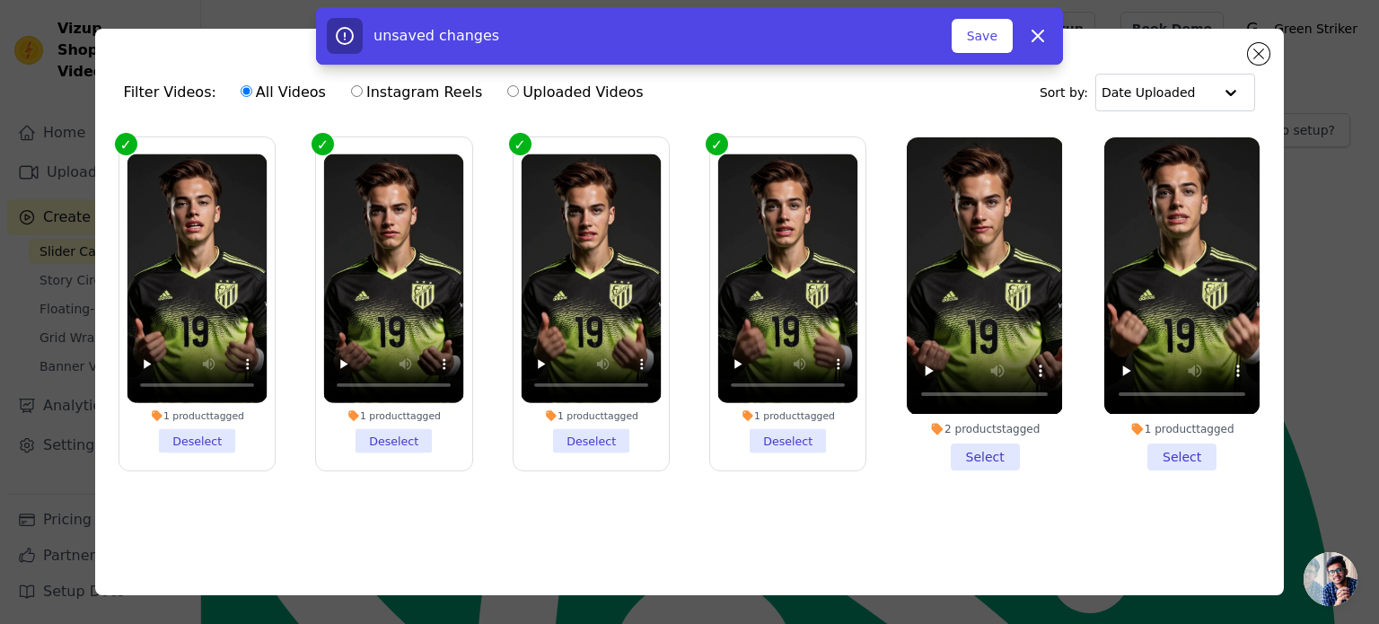
click at [956, 448] on li "2 products tagged Select" at bounding box center [984, 303] width 155 height 332
click at [0, 0] on input "2 products tagged Select" at bounding box center [0, 0] width 0 height 0
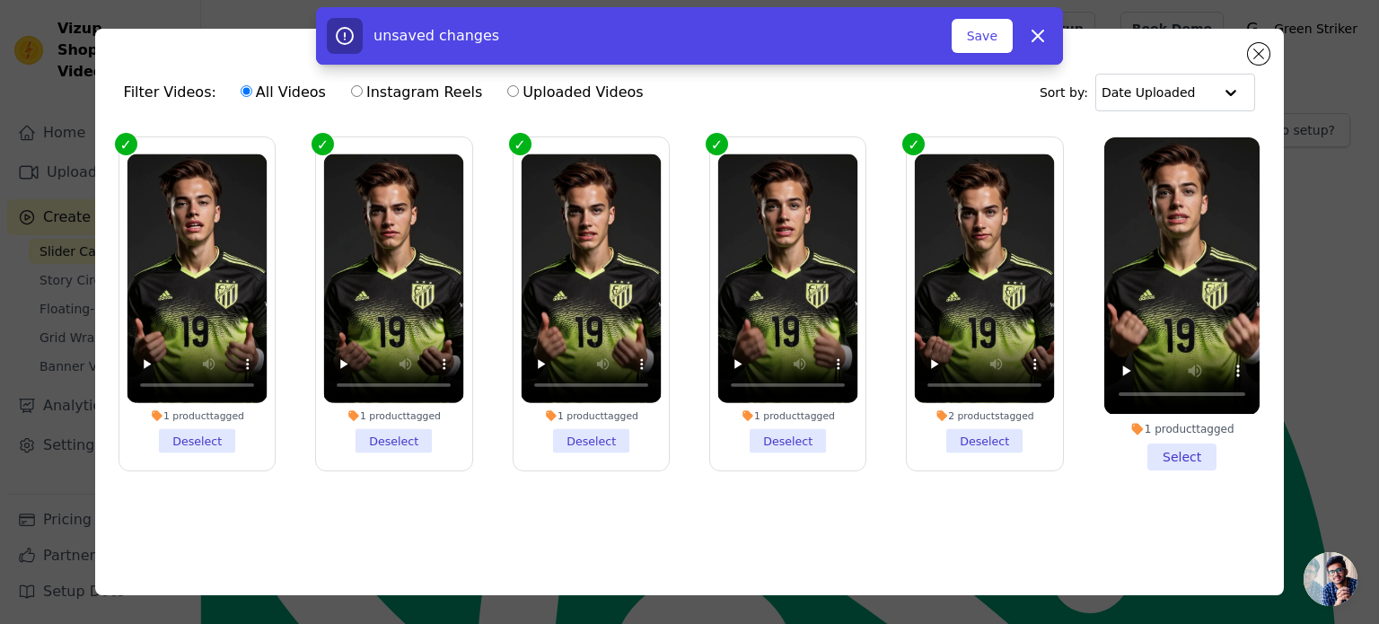
click at [1162, 450] on li "1 product tagged Select" at bounding box center [1181, 303] width 155 height 332
click at [0, 0] on input "1 product tagged Select" at bounding box center [0, 0] width 0 height 0
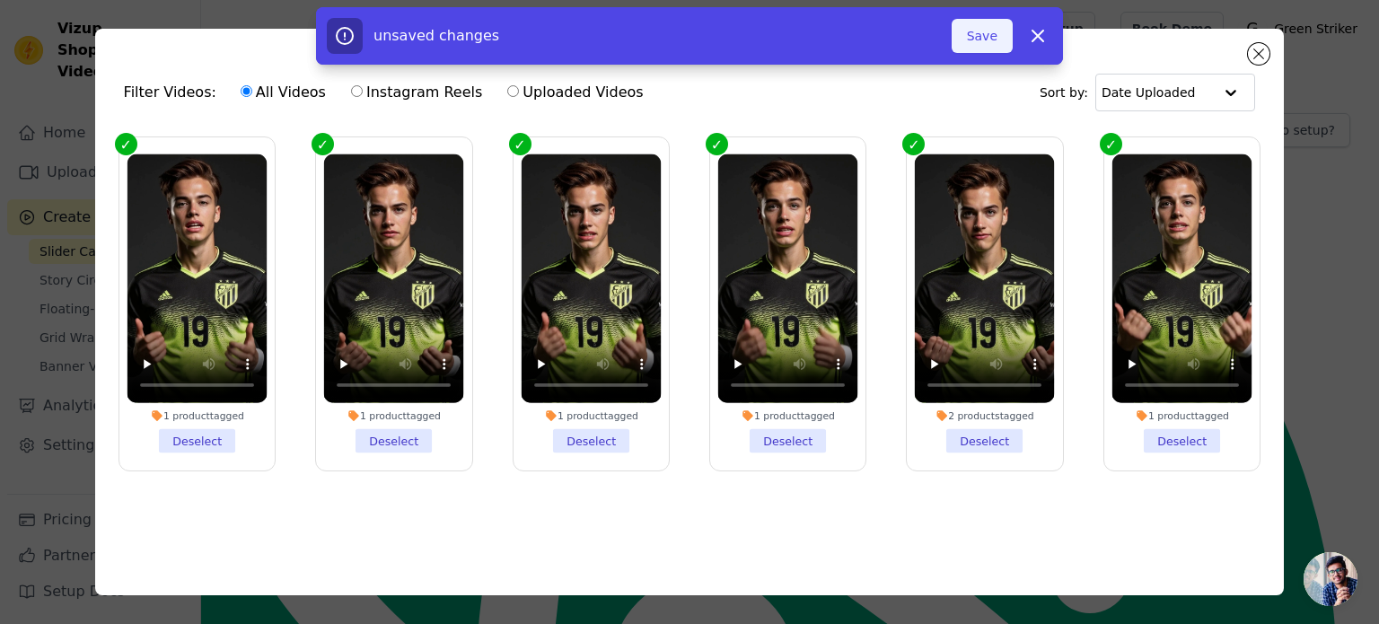
click at [995, 39] on button "Save" at bounding box center [982, 36] width 61 height 34
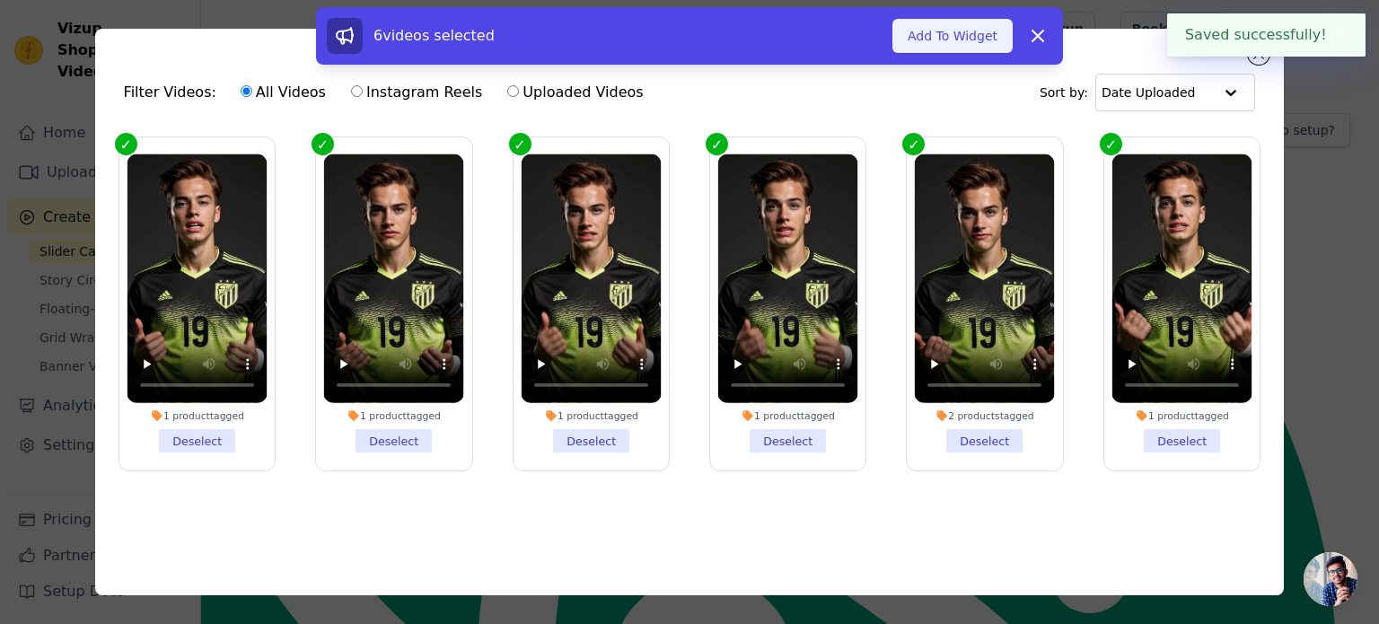
click at [959, 42] on button "Add To Widget" at bounding box center [952, 36] width 120 height 34
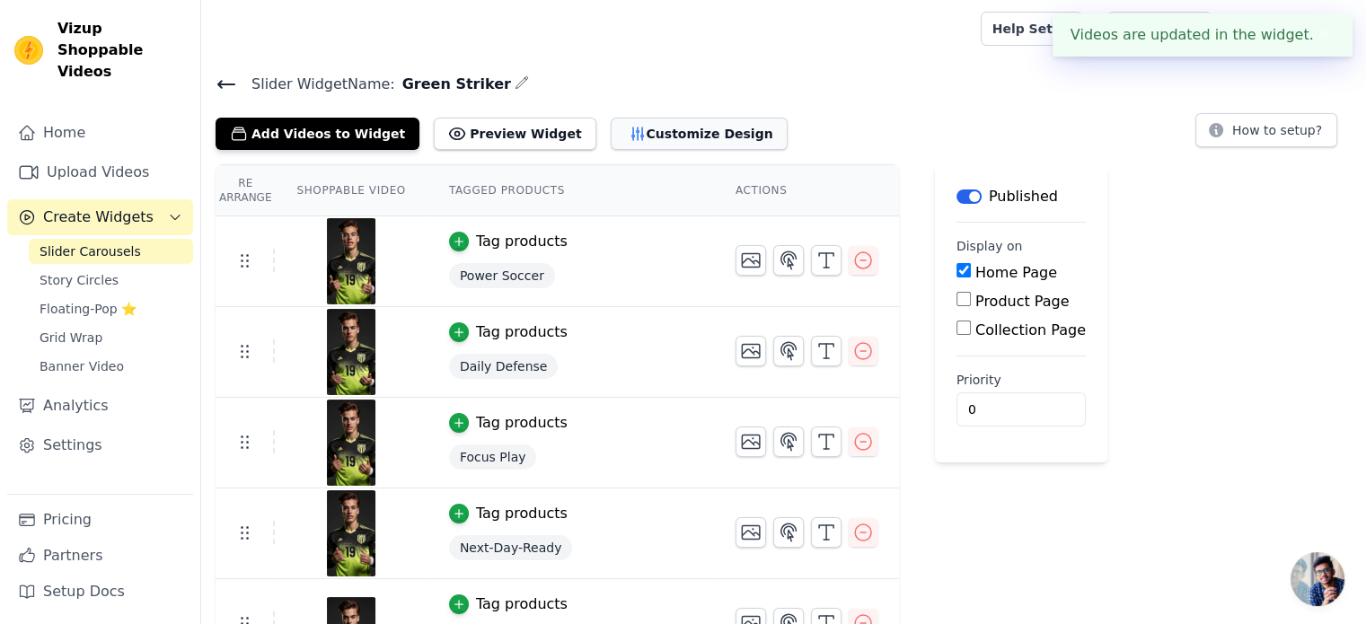
click at [634, 138] on button "Customize Design" at bounding box center [699, 134] width 177 height 32
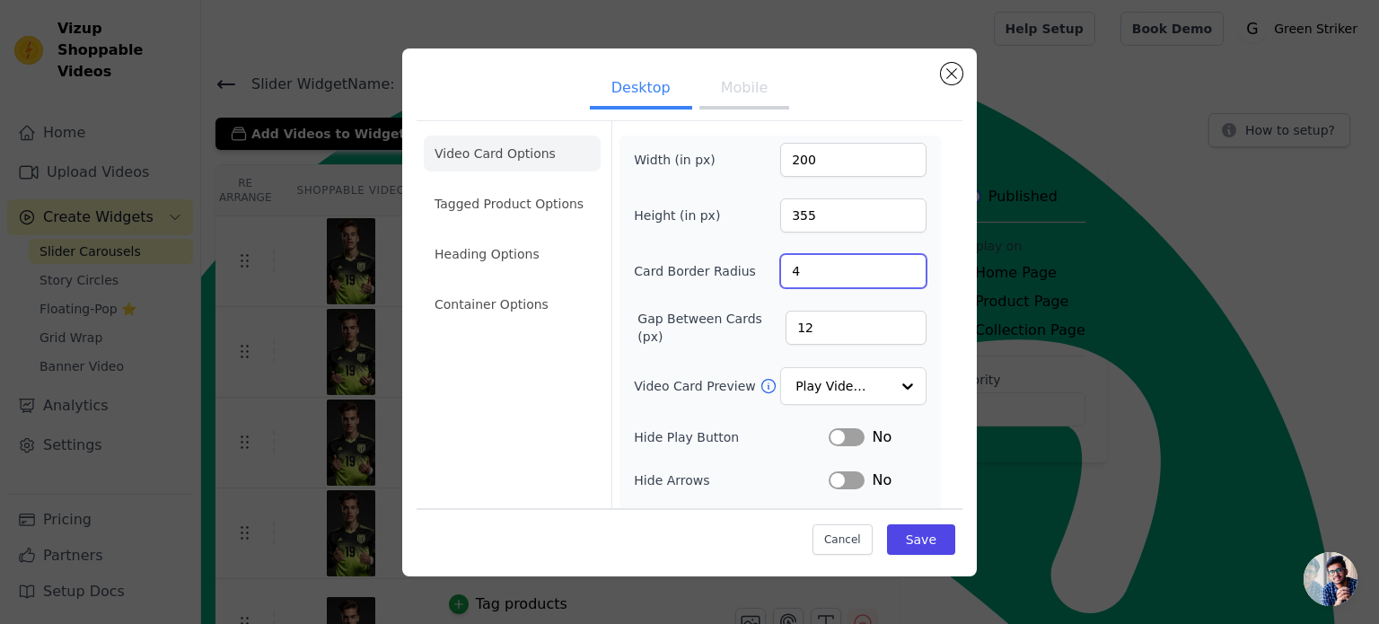
type textarea "4"
drag, startPoint x: 799, startPoint y: 272, endPoint x: 776, endPoint y: 273, distance: 23.4
click at [780, 273] on input "4" at bounding box center [853, 271] width 146 height 34
type input "6"
click at [910, 545] on button "Save" at bounding box center [921, 539] width 68 height 31
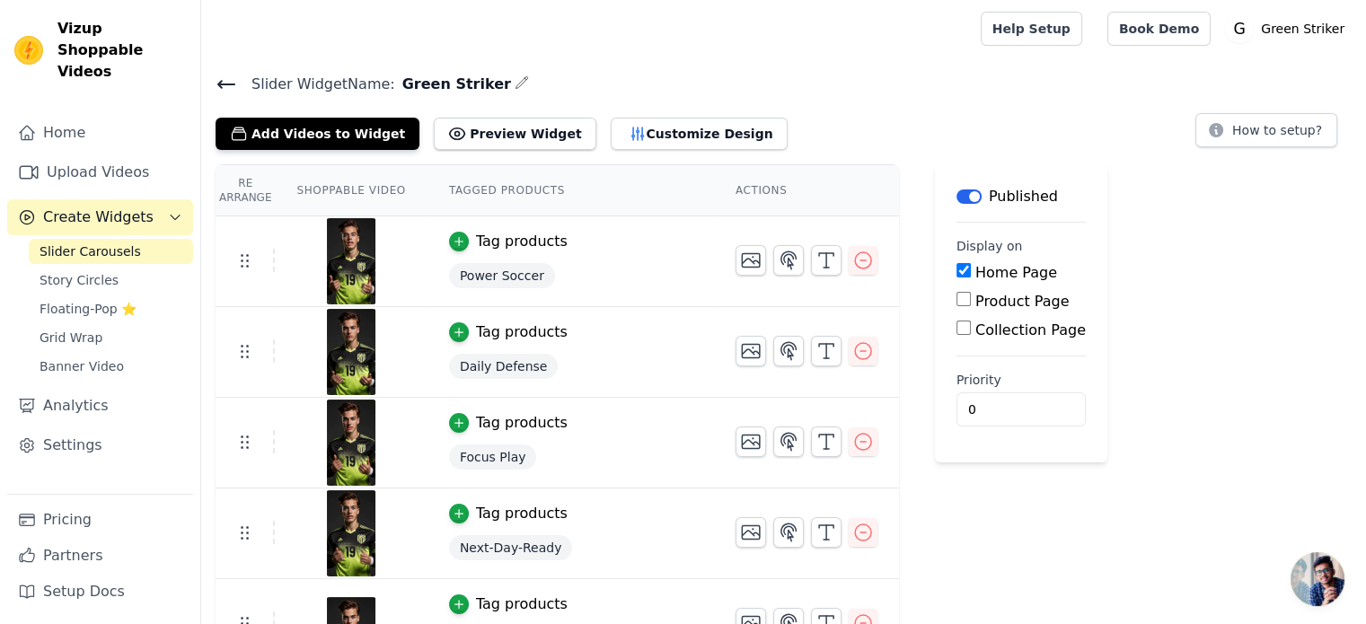
click at [956, 295] on div "Product Page" at bounding box center [1020, 302] width 129 height 22
click at [956, 301] on input "Product Page" at bounding box center [963, 299] width 14 height 14
checkbox input "true"
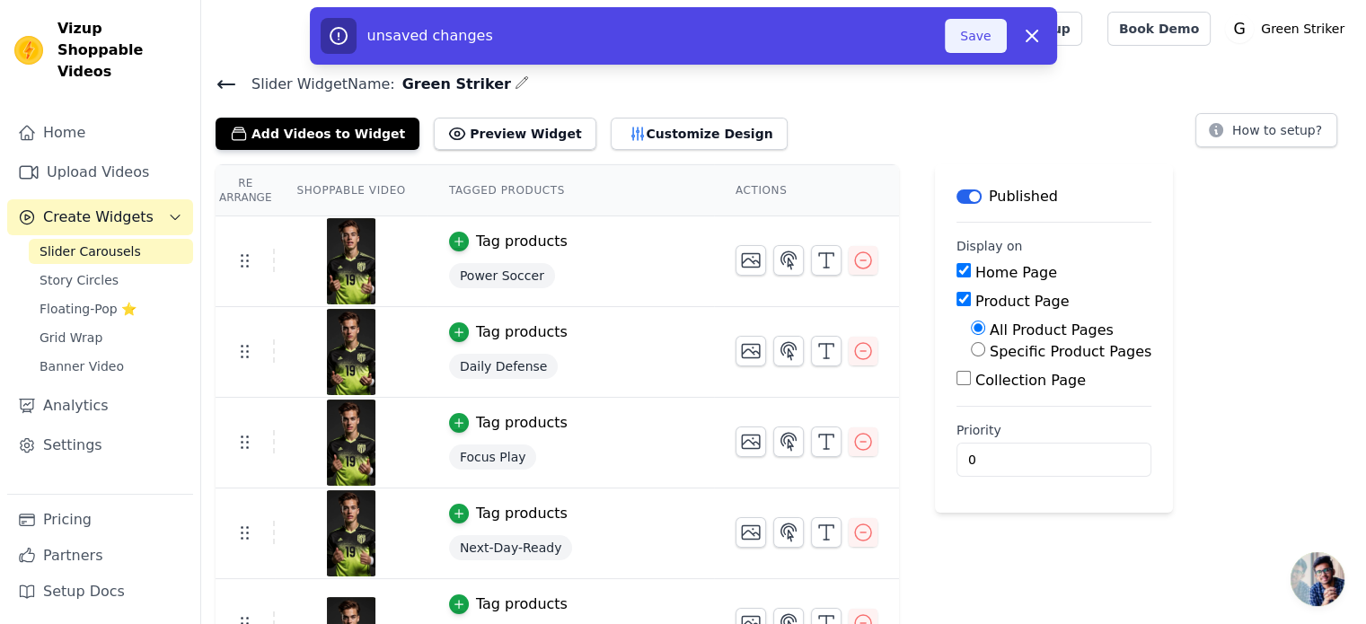
click at [979, 49] on button "Save" at bounding box center [975, 36] width 61 height 34
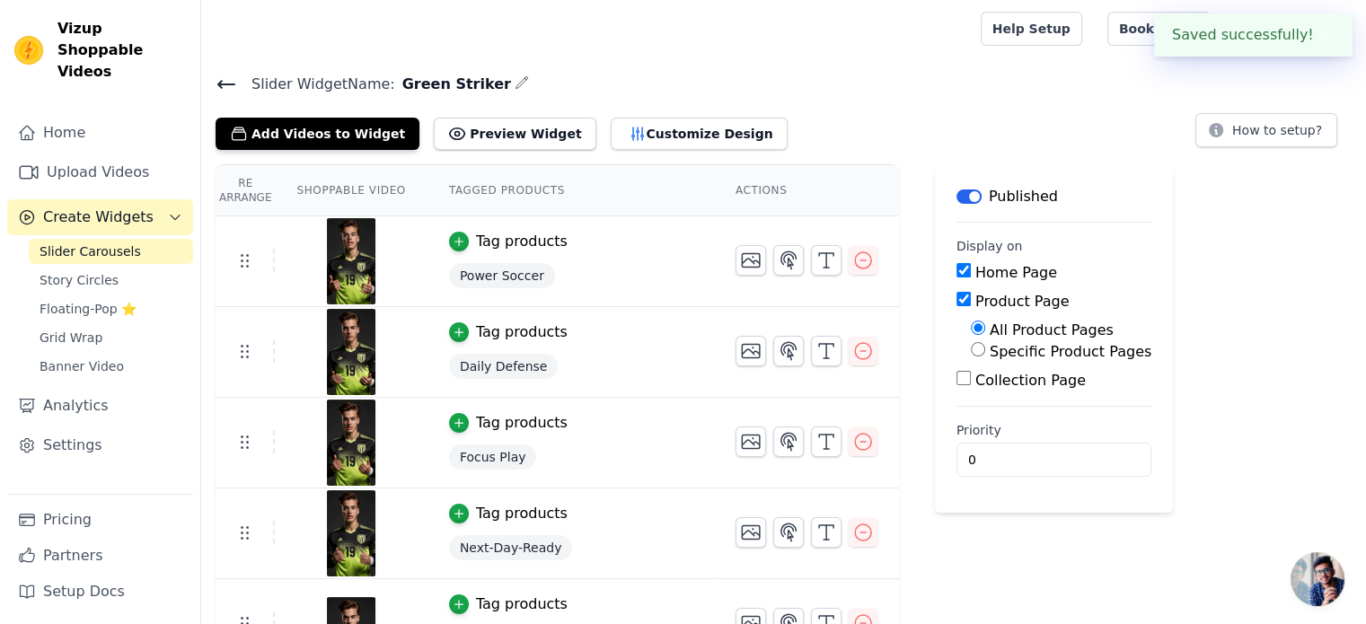
click at [959, 40] on div at bounding box center [586, 28] width 743 height 57
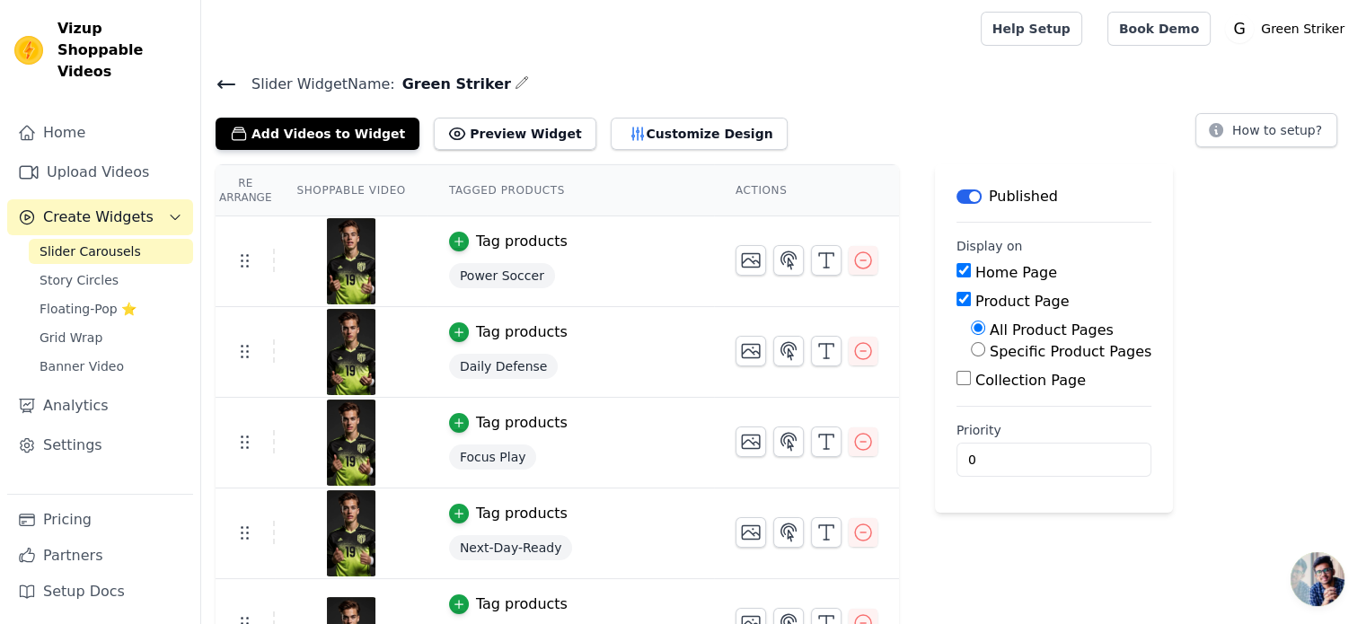
click at [514, 85] on icon "button" at bounding box center [521, 82] width 14 height 14
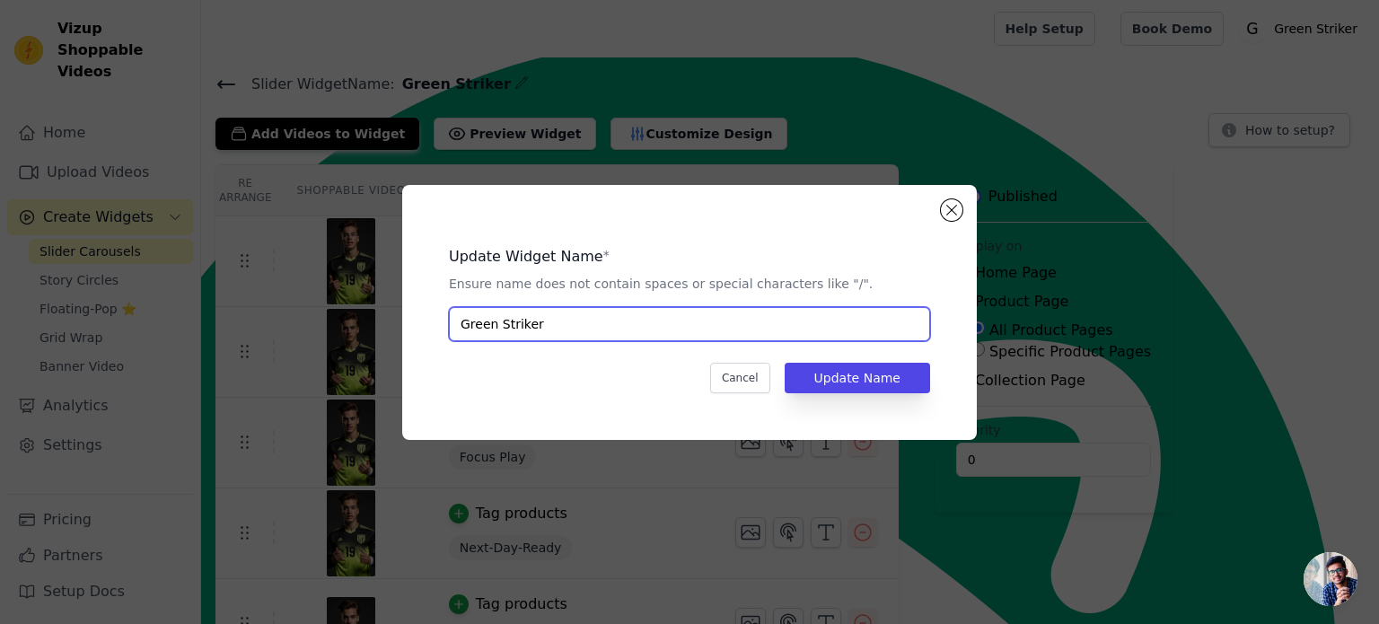
drag, startPoint x: 544, startPoint y: 327, endPoint x: 453, endPoint y: 334, distance: 91.9
click at [453, 334] on input "Green Striker" at bounding box center [689, 324] width 481 height 34
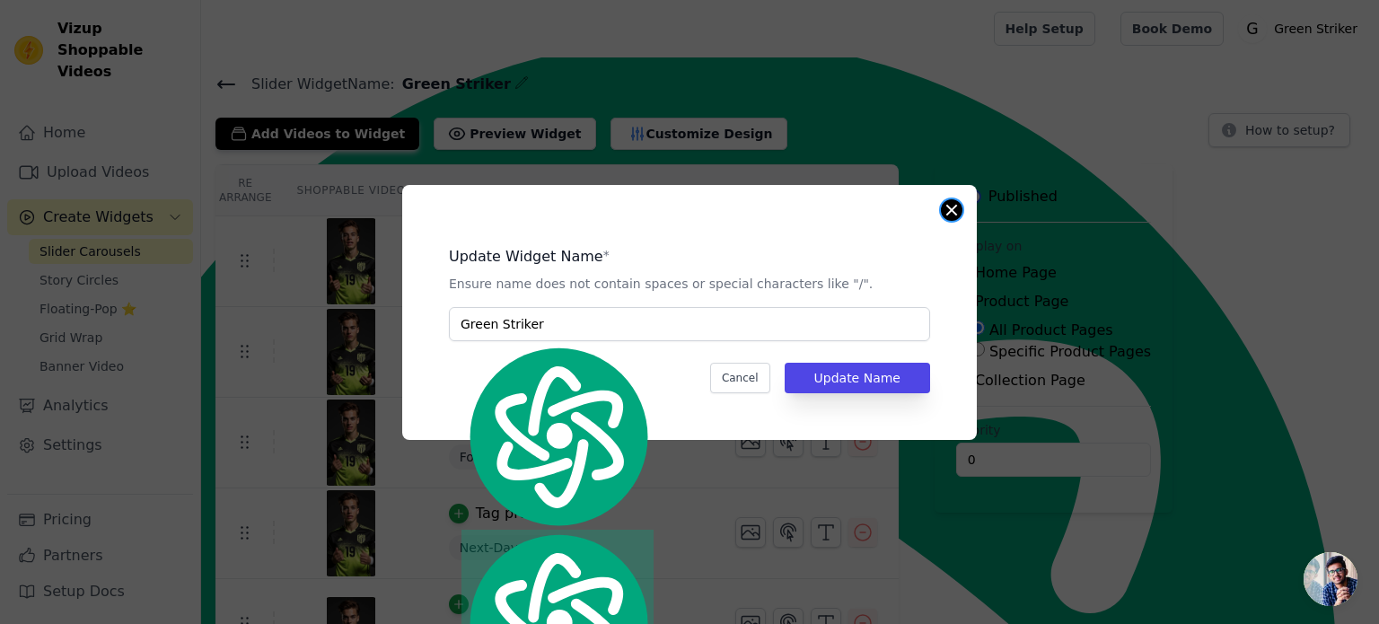
click at [946, 207] on button "Close modal" at bounding box center [952, 210] width 22 height 22
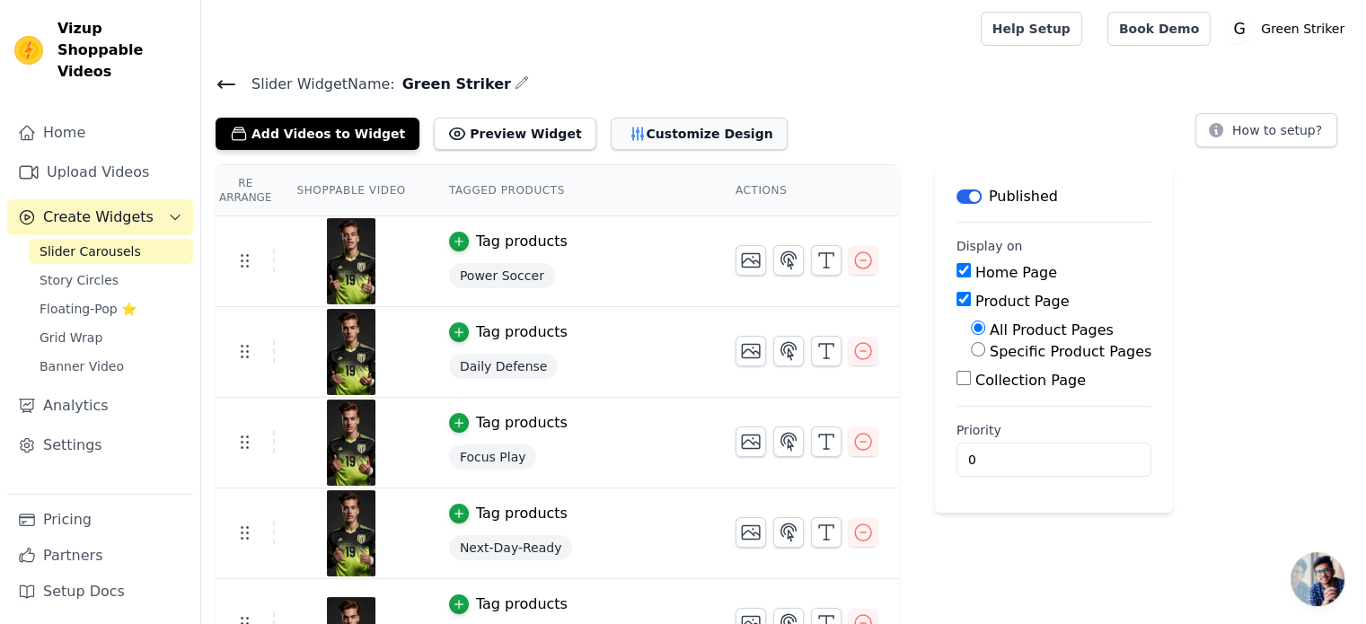
click at [647, 123] on button "Customize Design" at bounding box center [699, 134] width 177 height 32
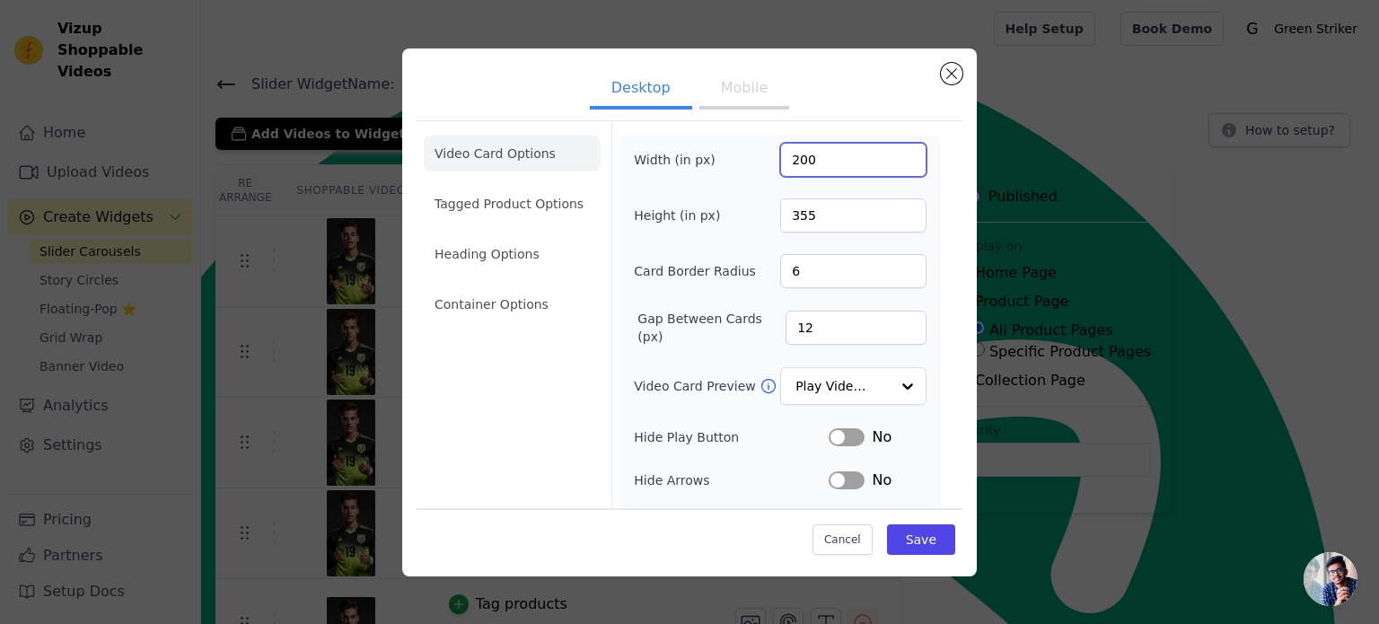
drag, startPoint x: 787, startPoint y: 161, endPoint x: 764, endPoint y: 161, distance: 22.4
click at [764, 161] on div "Width (in px) 200" at bounding box center [780, 160] width 293 height 34
type input "400"
click at [916, 536] on button "Save" at bounding box center [921, 539] width 68 height 31
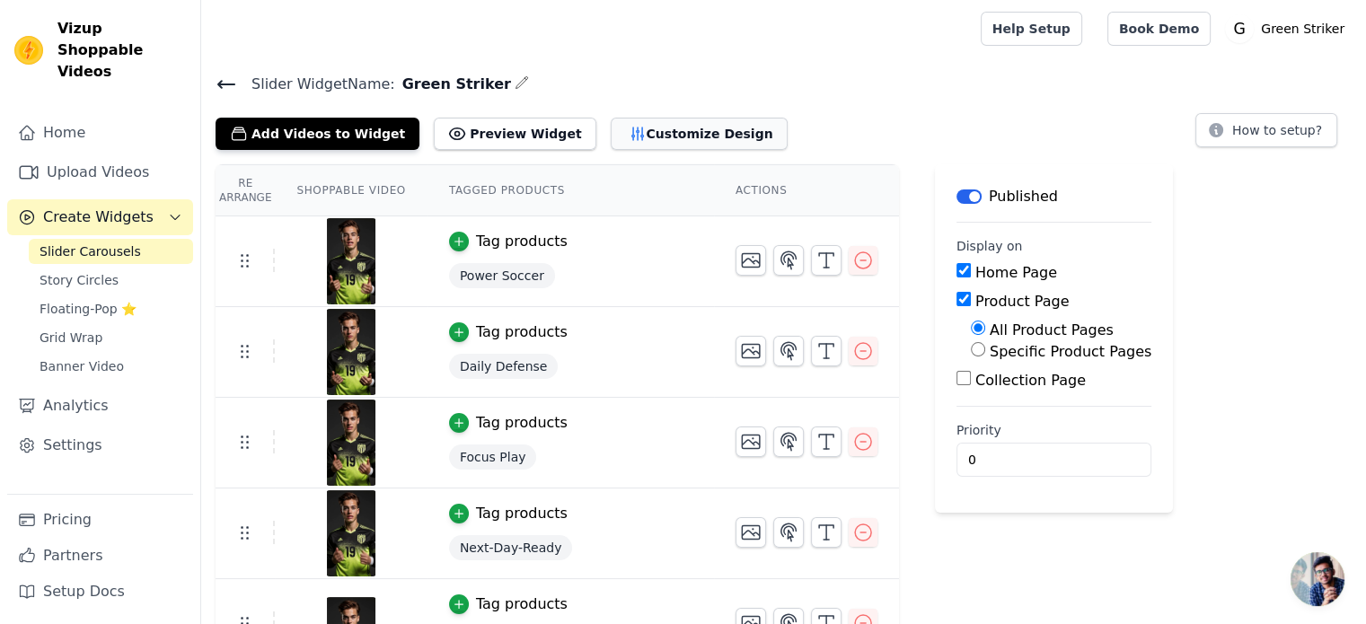
click at [667, 146] on button "Customize Design" at bounding box center [699, 134] width 177 height 32
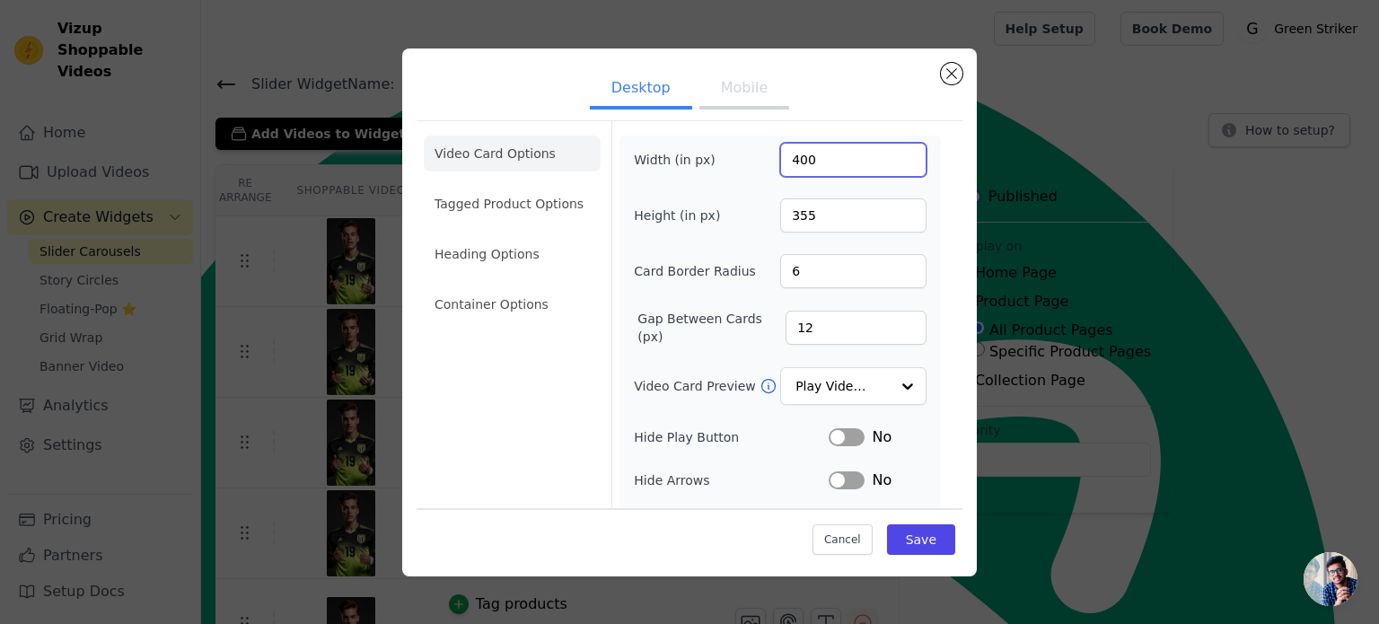
drag, startPoint x: 792, startPoint y: 151, endPoint x: 783, endPoint y: 156, distance: 10.5
click at [783, 156] on input "400" at bounding box center [853, 160] width 146 height 34
type input "300"
click at [912, 535] on button "Save" at bounding box center [921, 539] width 68 height 31
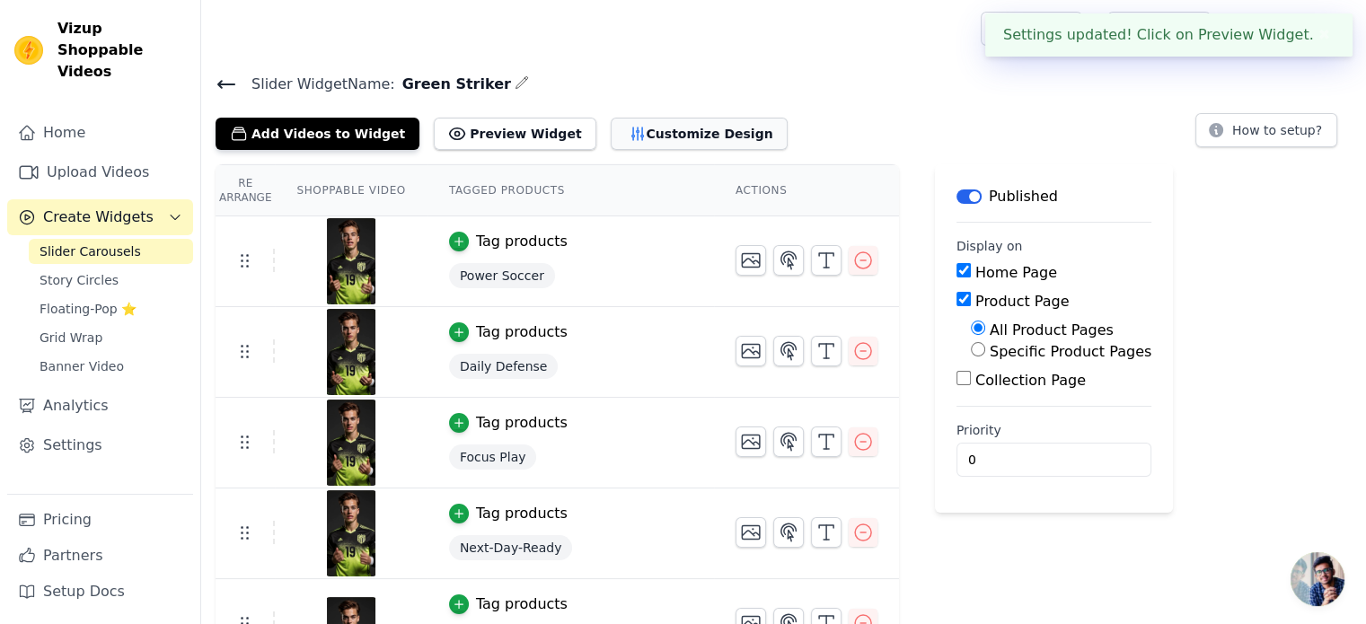
click at [669, 138] on button "Customize Design" at bounding box center [699, 134] width 177 height 32
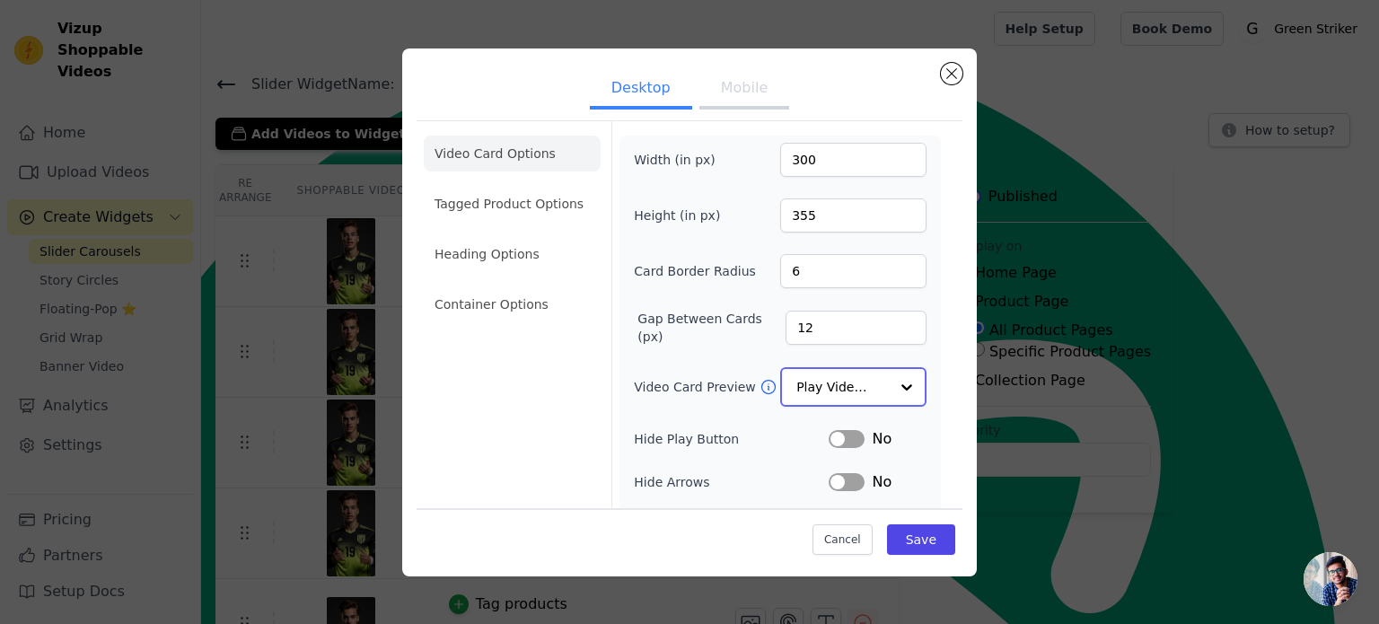
click at [819, 391] on input "Video Card Preview" at bounding box center [842, 387] width 92 height 36
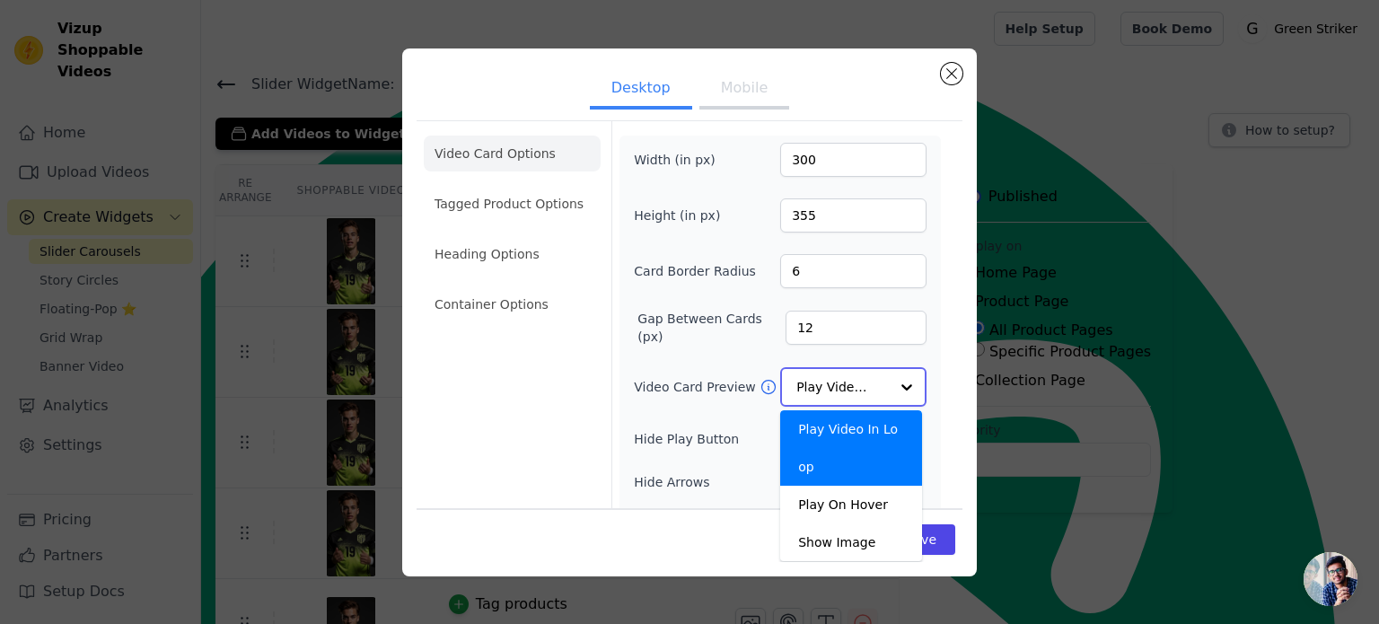
click at [819, 391] on input "Video Card Preview" at bounding box center [842, 387] width 92 height 36
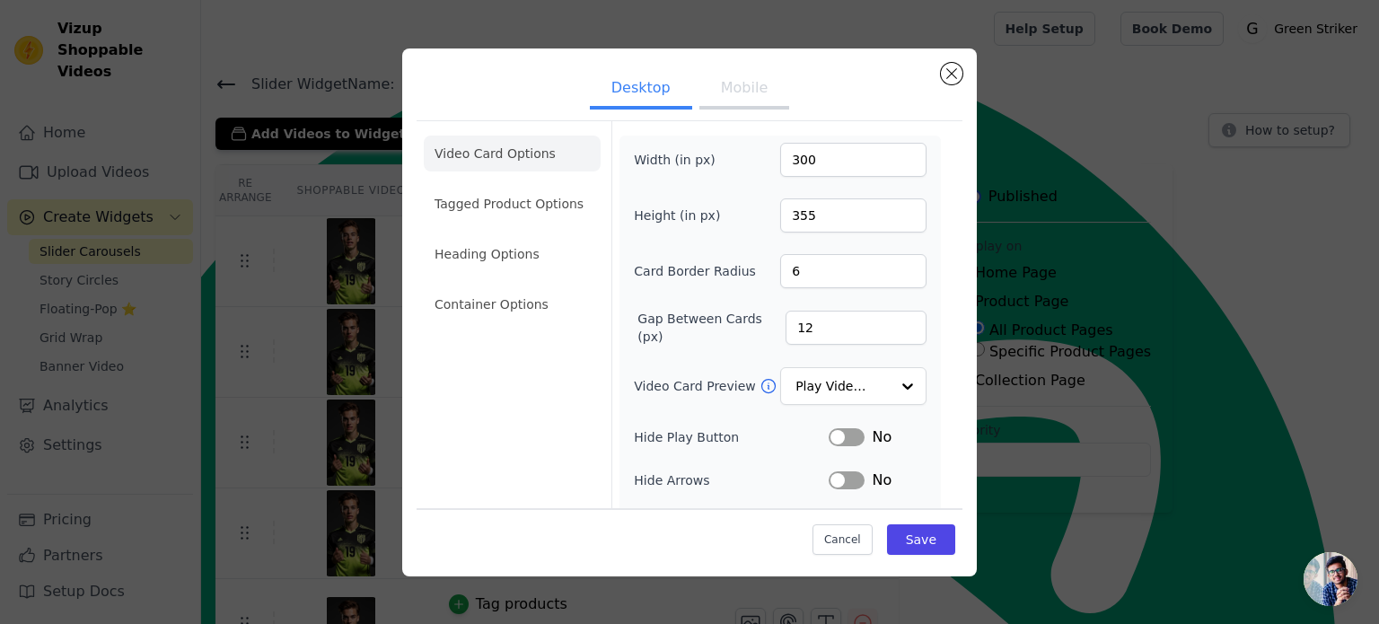
click at [841, 481] on button "Label" at bounding box center [847, 480] width 36 height 18
click at [835, 480] on button "Label" at bounding box center [847, 480] width 36 height 18
click at [909, 537] on button "Save" at bounding box center [921, 539] width 68 height 31
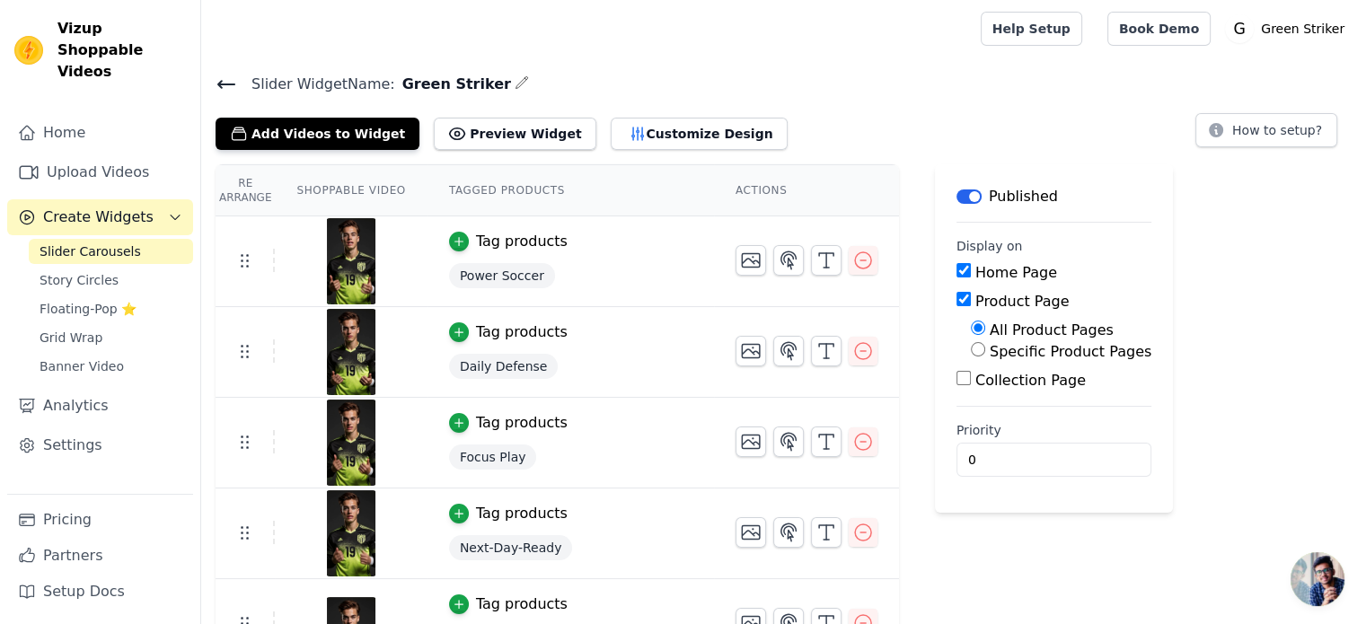
click at [672, 150] on div "Slider Widget Name: Green Striker Add Videos to Widget Preview Widget Customize…" at bounding box center [783, 432] width 1165 height 721
click at [660, 128] on button "Customize Design" at bounding box center [699, 134] width 177 height 32
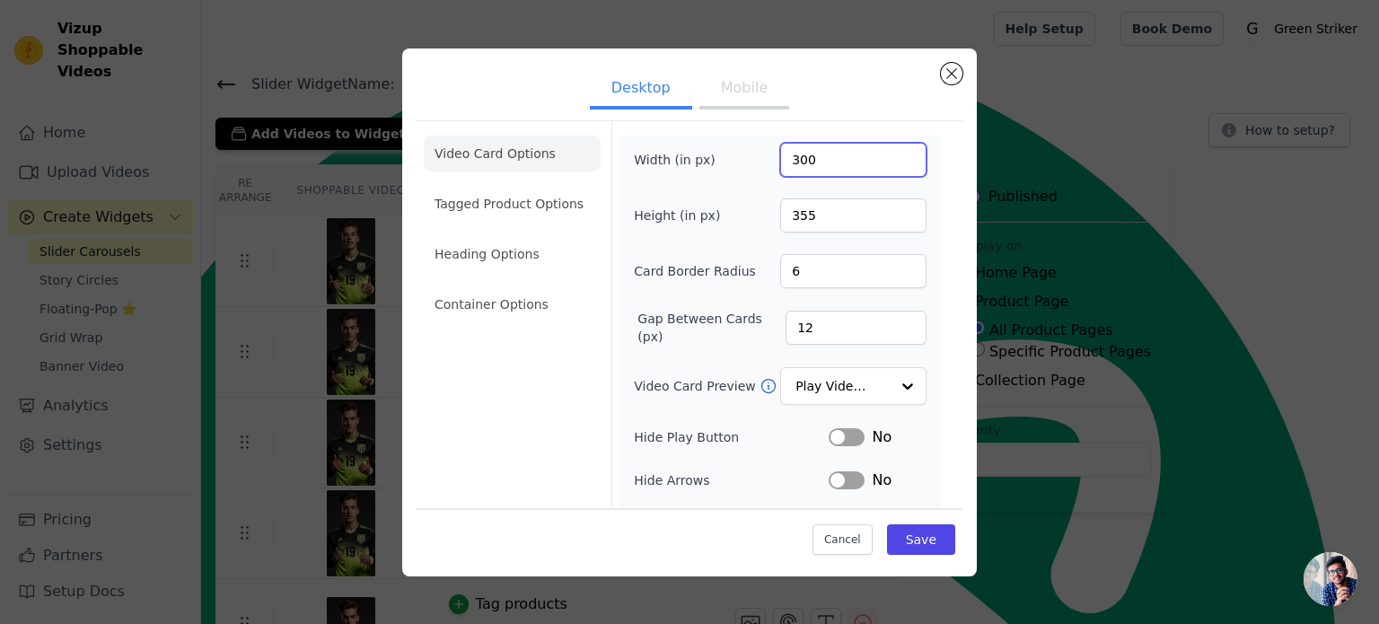
drag, startPoint x: 790, startPoint y: 154, endPoint x: 772, endPoint y: 156, distance: 18.0
click at [780, 156] on input "300" at bounding box center [853, 160] width 146 height 34
type input "200"
click at [902, 539] on button "Save" at bounding box center [921, 539] width 68 height 31
